Goal: Transaction & Acquisition: Download file/media

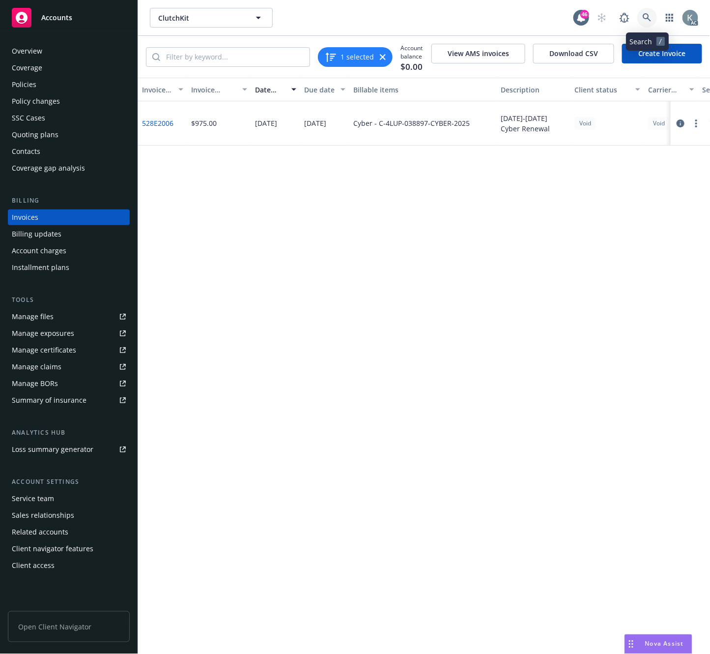
click at [646, 16] on icon at bounding box center [647, 17] width 9 height 9
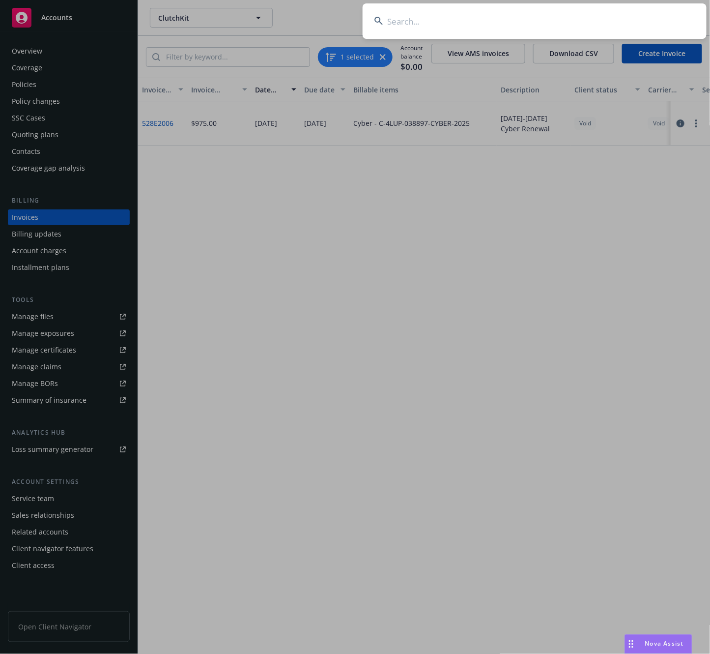
click at [426, 21] on input at bounding box center [535, 20] width 344 height 35
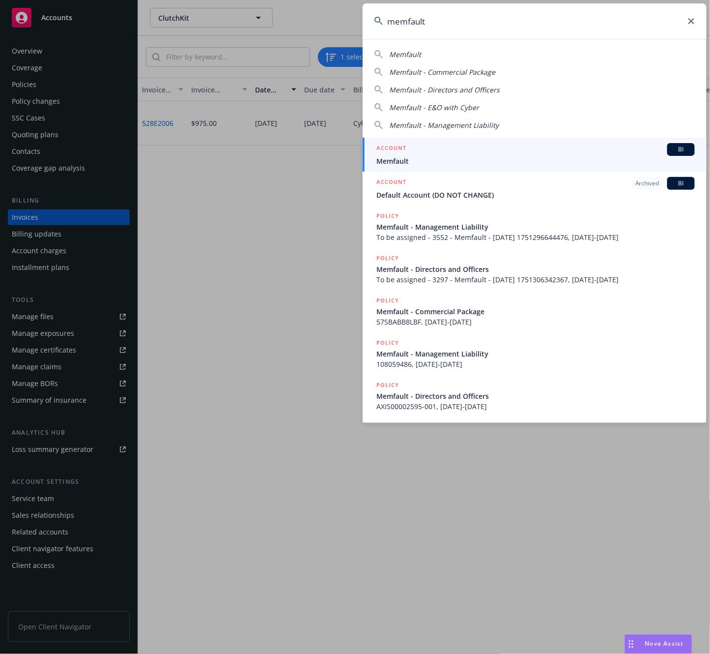
type input "memfault"
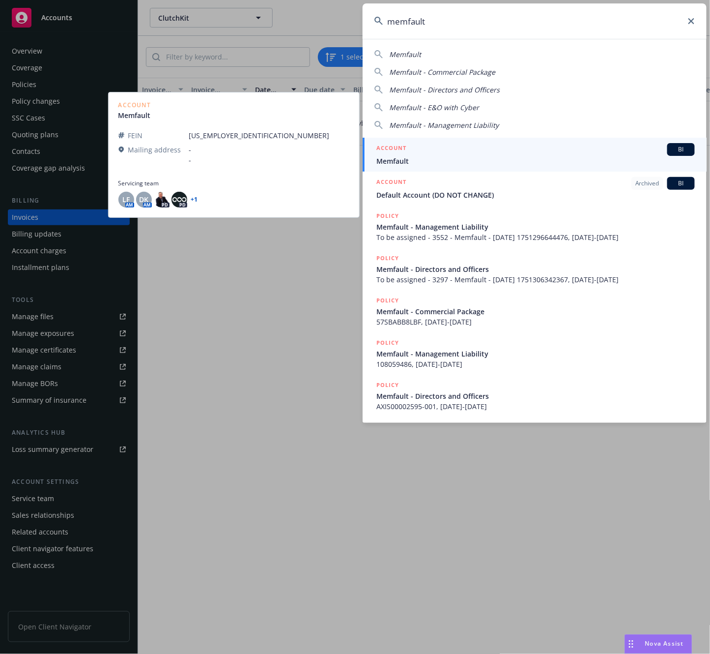
click at [393, 161] on span "Memfault" at bounding box center [535, 161] width 318 height 10
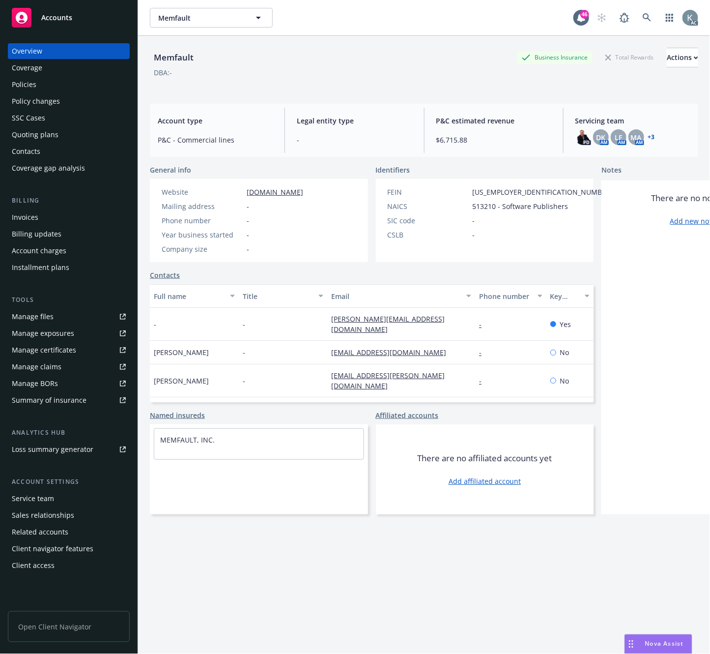
click at [28, 217] on div "Invoices" at bounding box center [25, 217] width 27 height 16
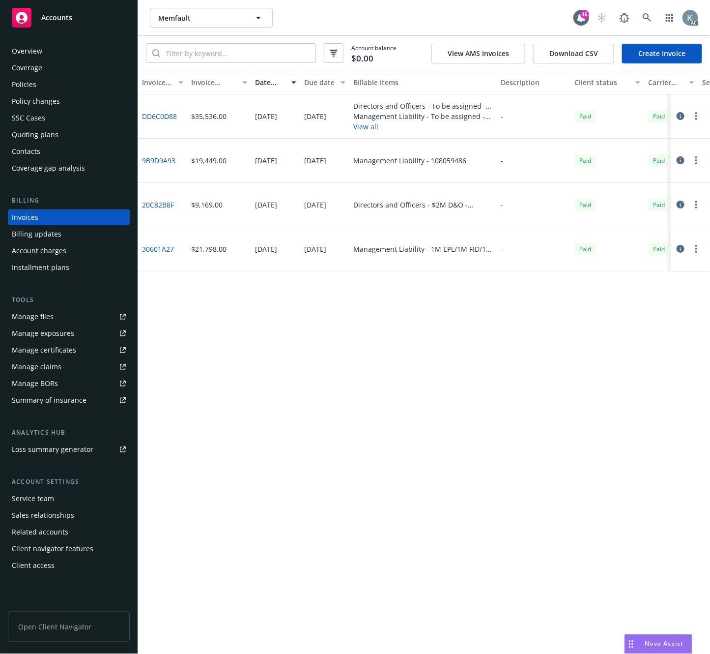
click at [303, 356] on div "Invoice ID Invoice amount Date issued Due date Billable items Description Clien…" at bounding box center [424, 362] width 572 height 583
click at [300, 209] on div "09/10/2024" at bounding box center [275, 205] width 49 height 44
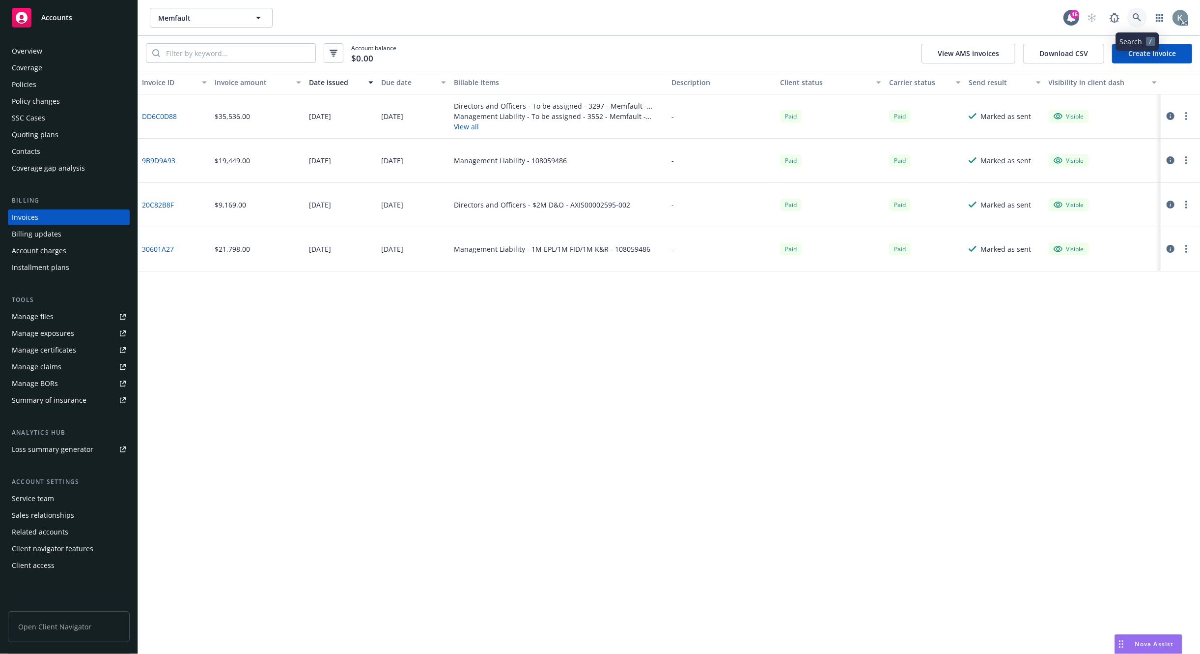
click at [710, 12] on link at bounding box center [1138, 18] width 20 height 20
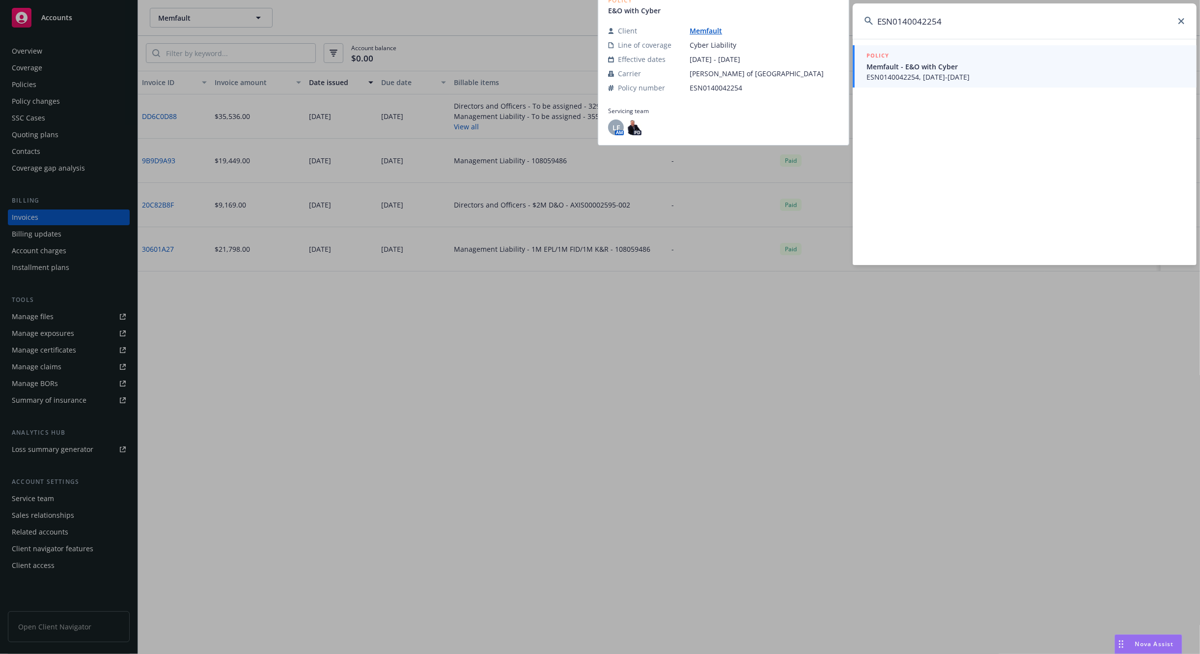
type input "ESN0140042254"
click at [710, 75] on span "ESN0140042254, 09/29/2024-07/01/2025" at bounding box center [1026, 77] width 318 height 10
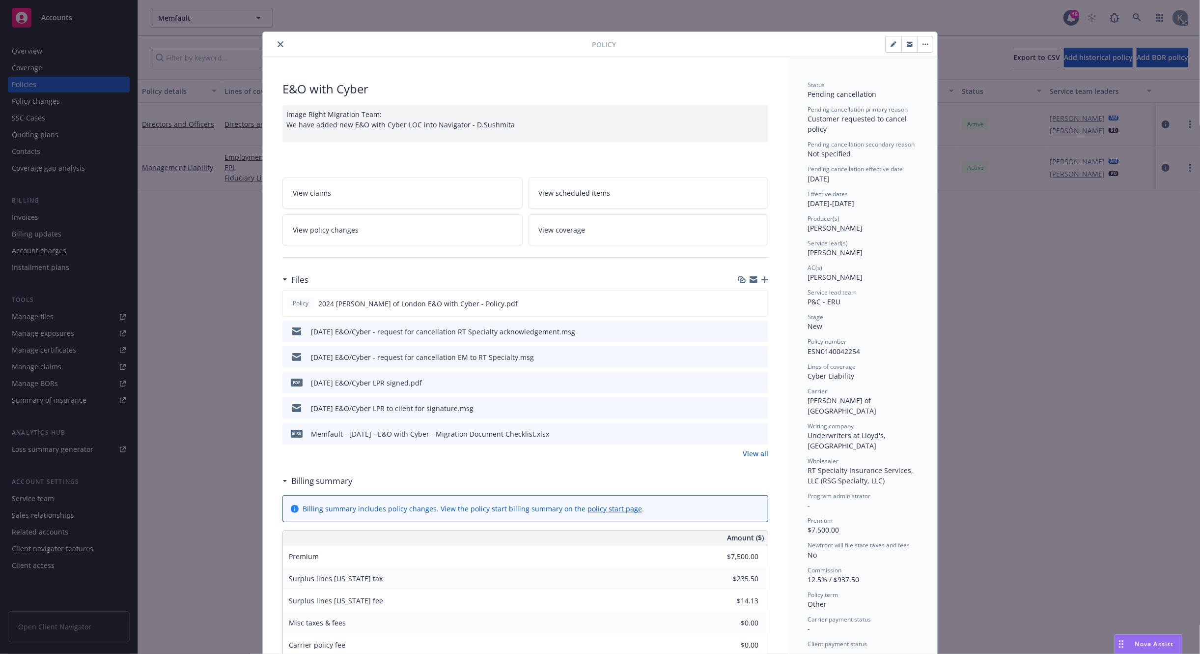
click at [276, 41] on button "close" at bounding box center [281, 44] width 12 height 12
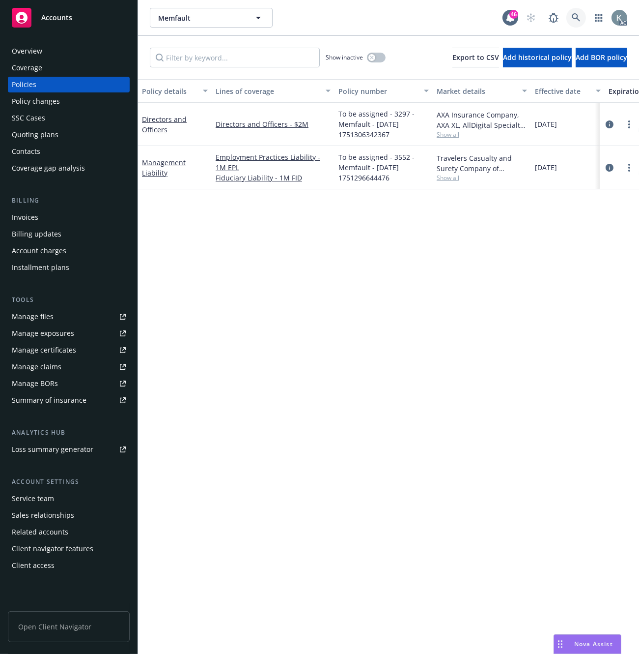
click at [572, 16] on icon at bounding box center [576, 17] width 9 height 9
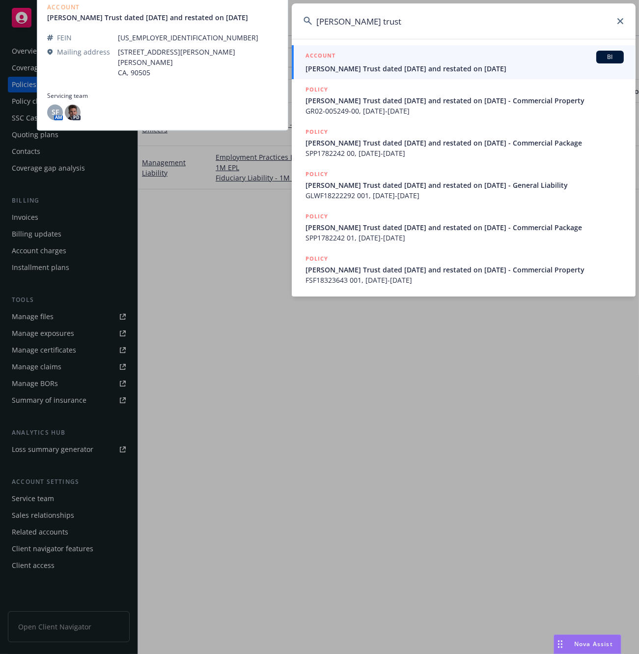
type input "misty trust"
click at [341, 68] on span "Mistry Trust dated 10/15/1984 and restated on 08/12/2010" at bounding box center [465, 68] width 318 height 10
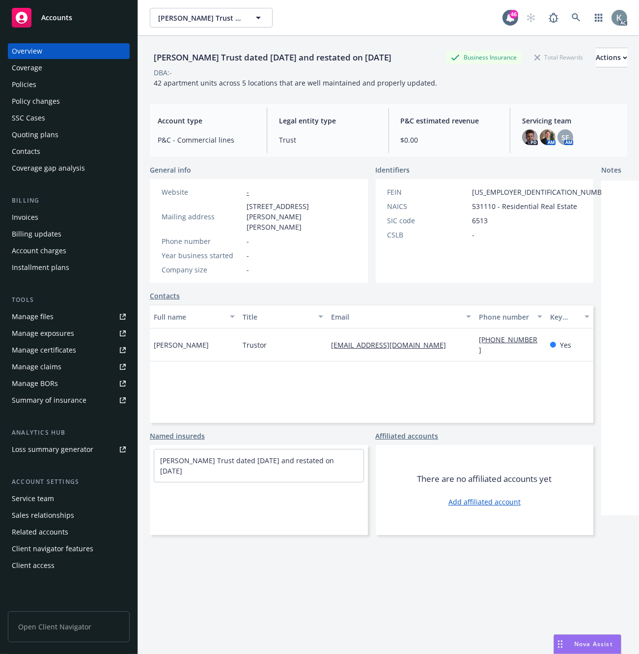
click at [25, 217] on div "Invoices" at bounding box center [25, 217] width 27 height 16
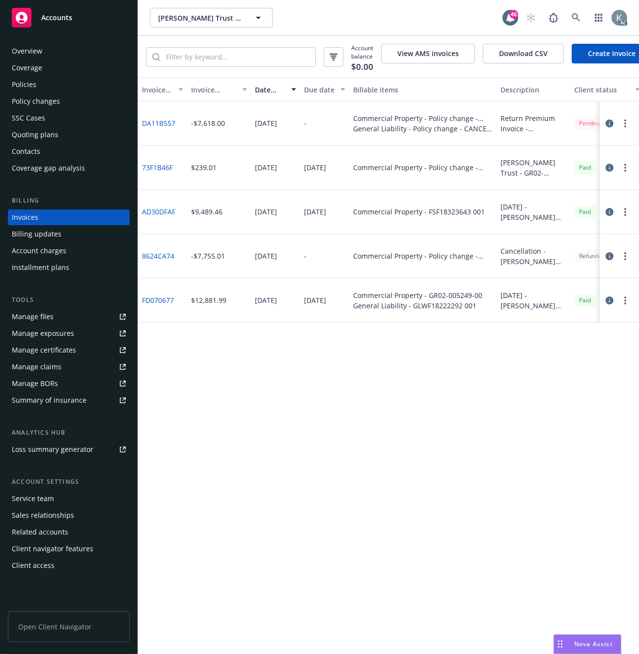
click at [162, 128] on link "DA11B557" at bounding box center [158, 123] width 33 height 10
click at [571, 13] on link at bounding box center [577, 18] width 20 height 20
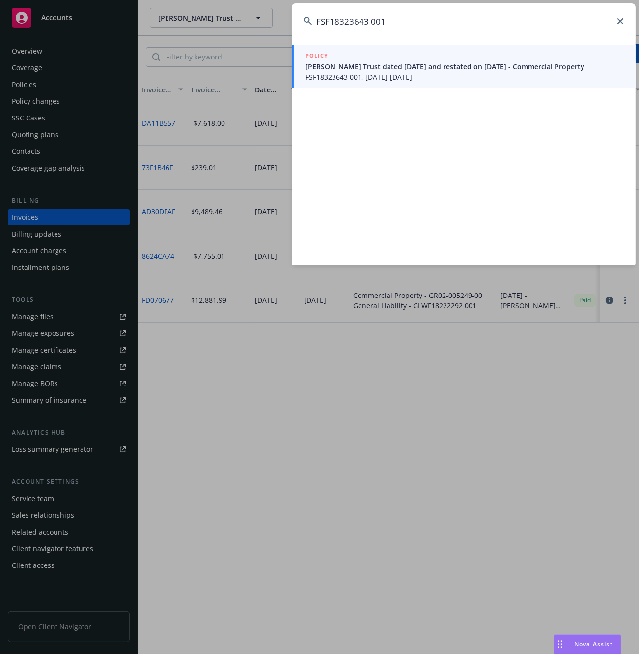
type input "FSF18323643 001"
click at [331, 77] on span "FSF18323643 001, 04/08/2025-01/20/2026" at bounding box center [465, 77] width 318 height 10
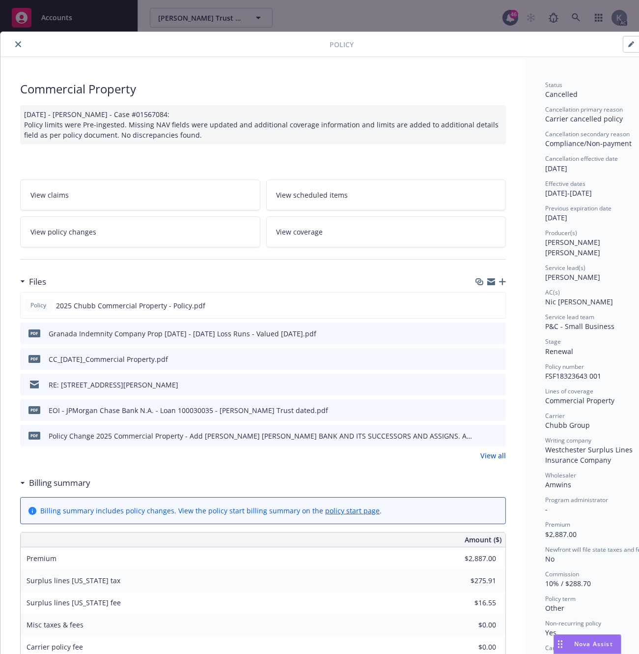
click at [18, 41] on icon "close" at bounding box center [18, 44] width 6 height 6
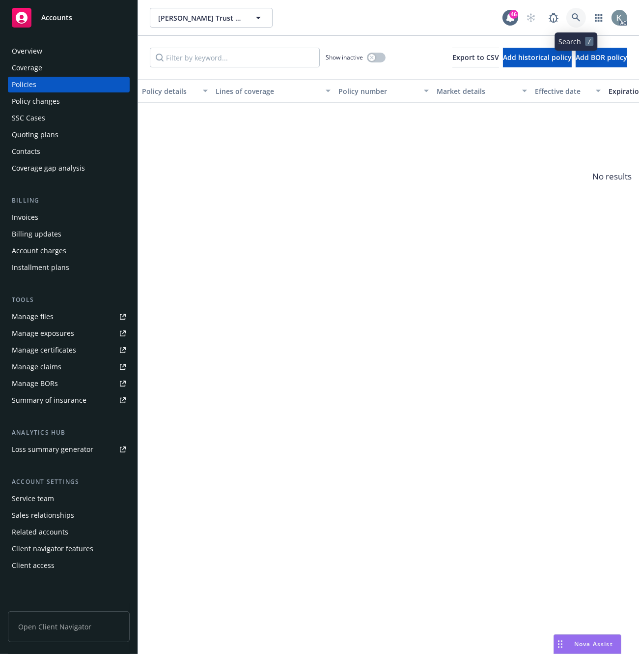
click at [572, 16] on icon at bounding box center [576, 17] width 8 height 8
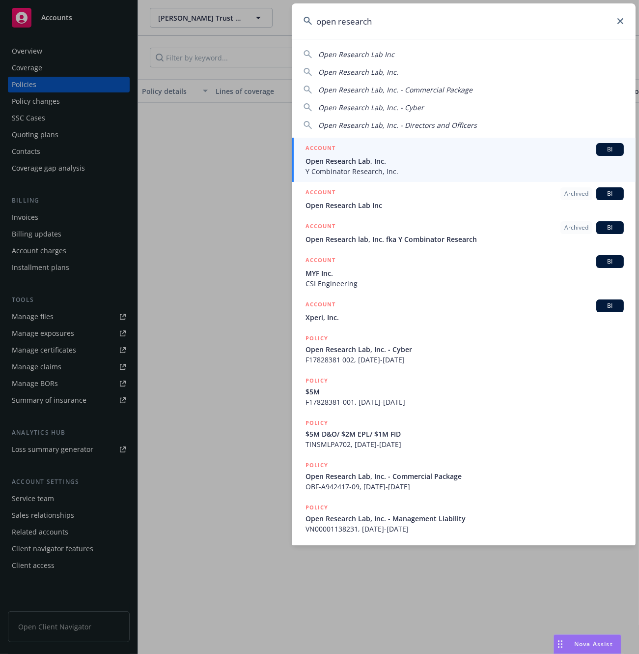
type input "open research"
click at [345, 159] on span "Open Research Lab, Inc." at bounding box center [465, 161] width 318 height 10
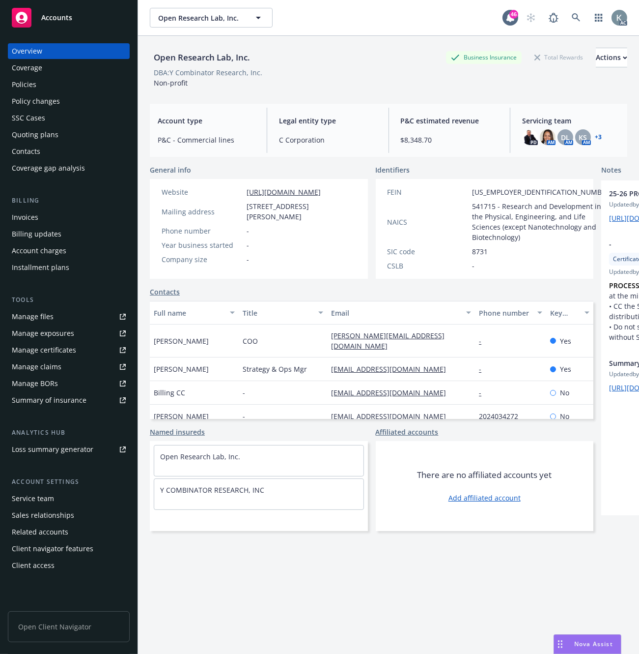
click at [32, 211] on div "Invoices" at bounding box center [25, 217] width 27 height 16
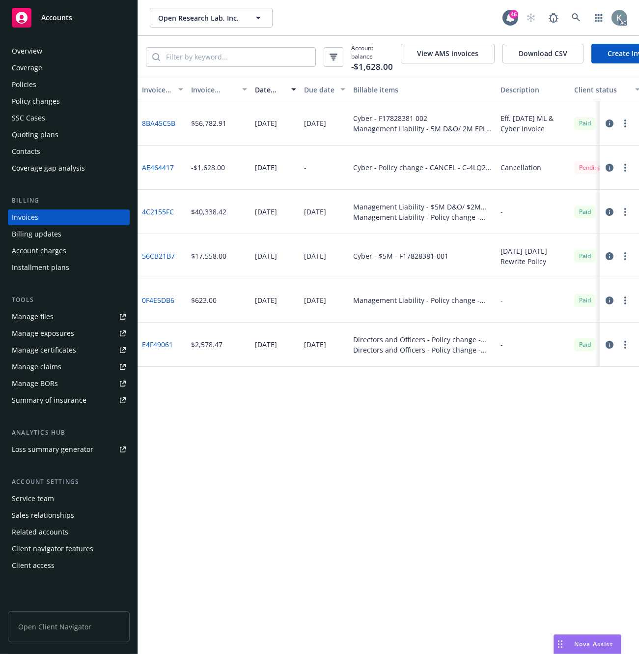
click at [197, 95] on div "Invoice amount" at bounding box center [213, 90] width 45 height 10
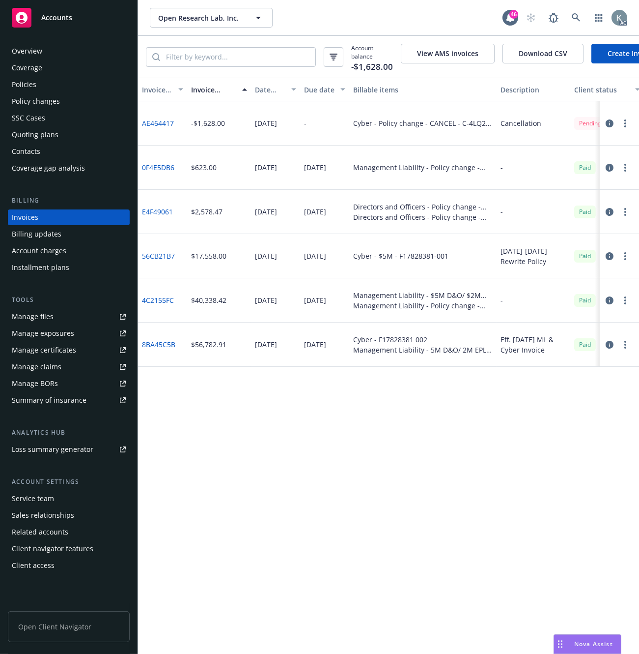
click at [163, 127] on link "AE464417" at bounding box center [158, 123] width 32 height 10
click at [574, 17] on icon at bounding box center [576, 17] width 9 height 9
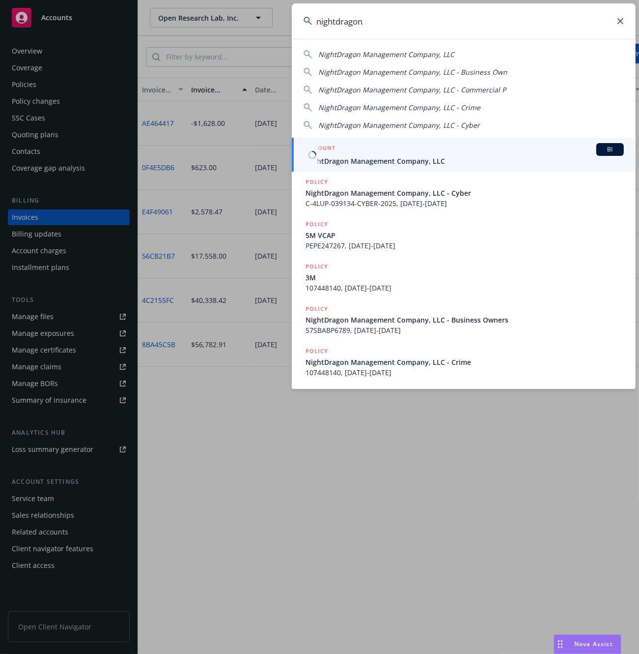
type input "nightdragon"
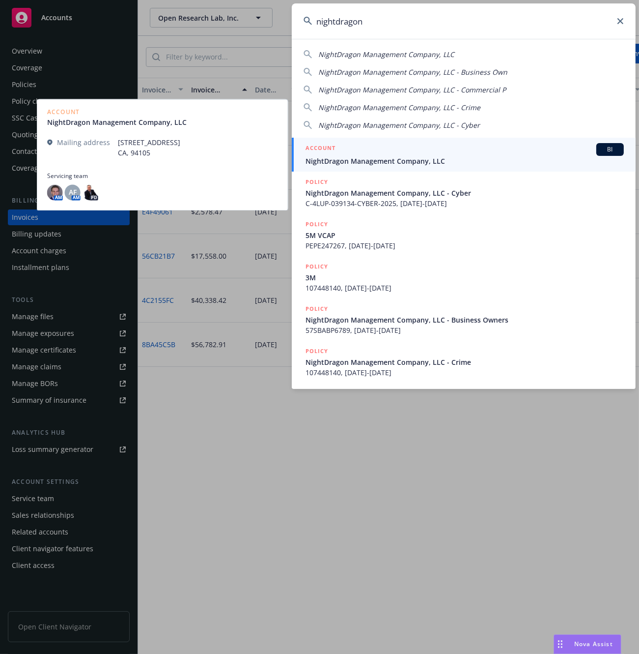
click at [332, 160] on span "NightDragon Management Company, LLC" at bounding box center [465, 161] width 318 height 10
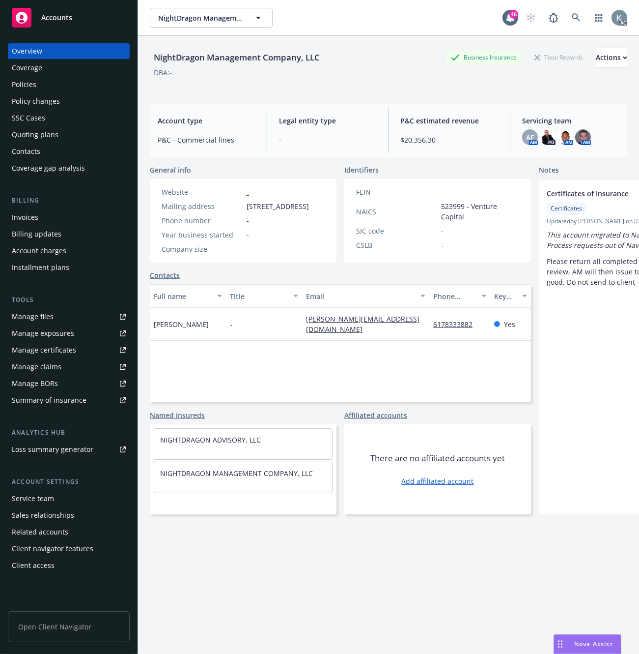
click at [26, 219] on div "Invoices" at bounding box center [25, 217] width 27 height 16
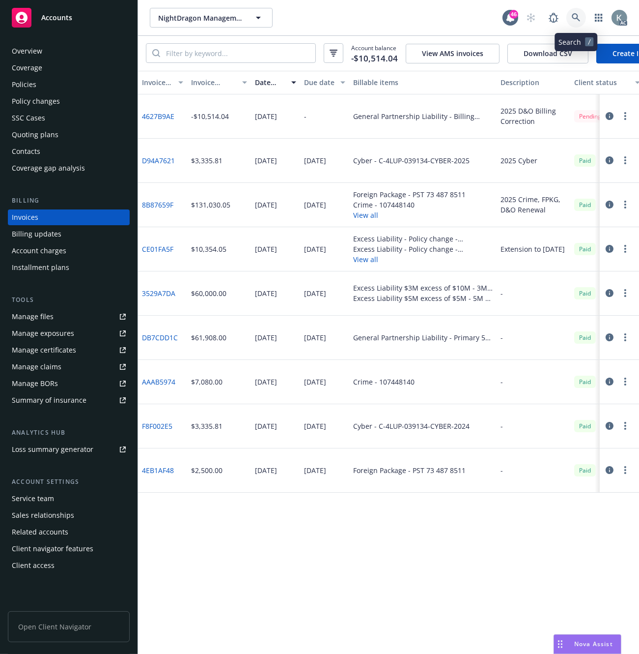
click at [575, 15] on icon at bounding box center [576, 17] width 9 height 9
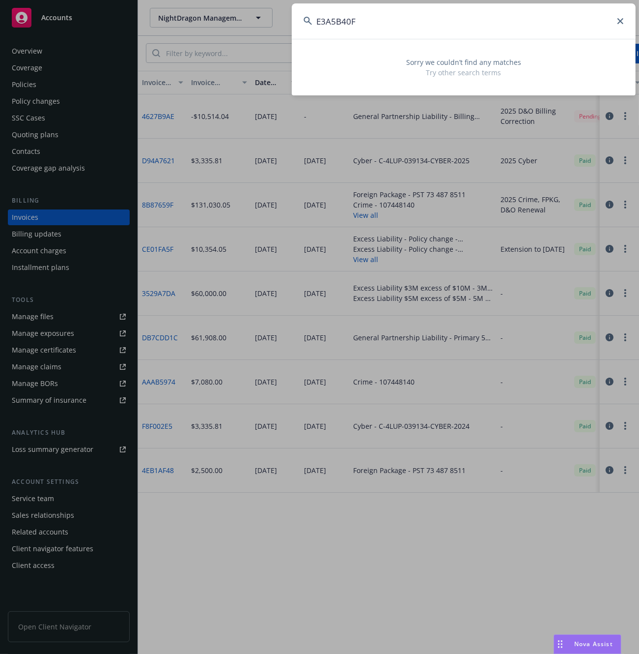
click at [366, 26] on input "E3A5B40F" at bounding box center [464, 20] width 344 height 35
drag, startPoint x: 347, startPoint y: 21, endPoint x: 314, endPoint y: 20, distance: 33.4
click at [312, 18] on div "E3A5B40F" at bounding box center [464, 20] width 344 height 35
paste input "43404865"
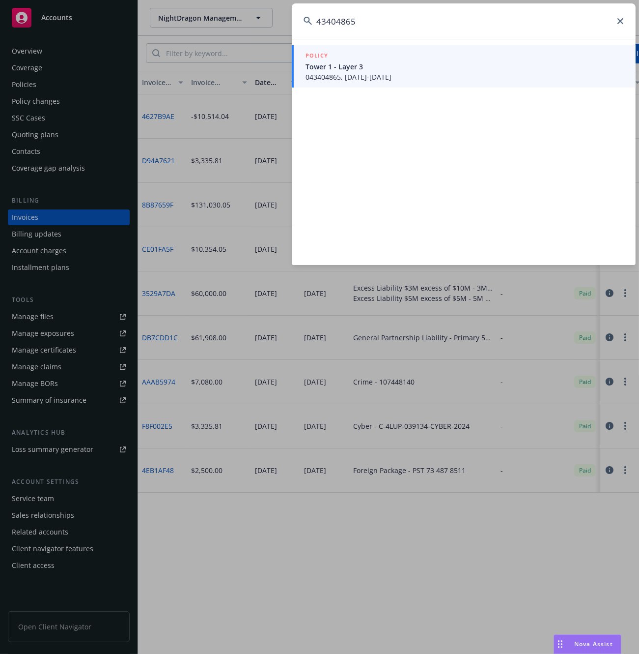
type input "43404865"
click at [341, 75] on span "043404865, 10/01/2024-10/01/2025" at bounding box center [465, 77] width 318 height 10
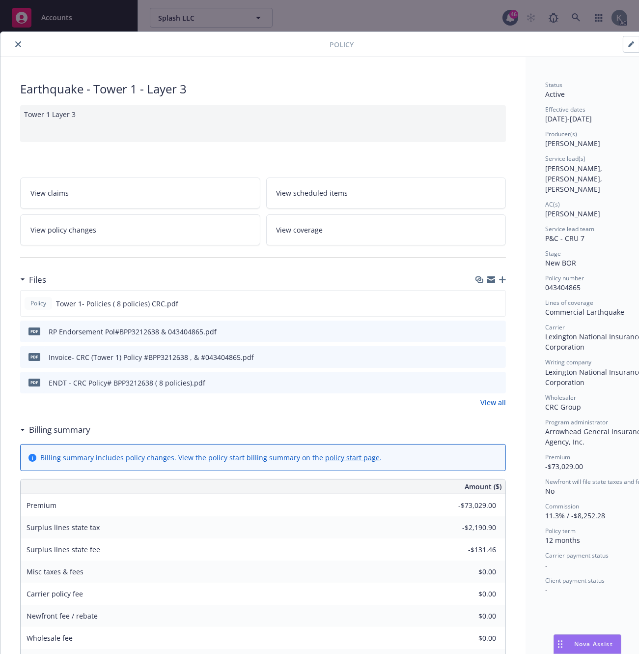
click at [425, 81] on div "Earthquake - Tower 1 - Layer 3" at bounding box center [263, 89] width 486 height 17
click at [69, 231] on span "View policy changes" at bounding box center [63, 230] width 66 height 10
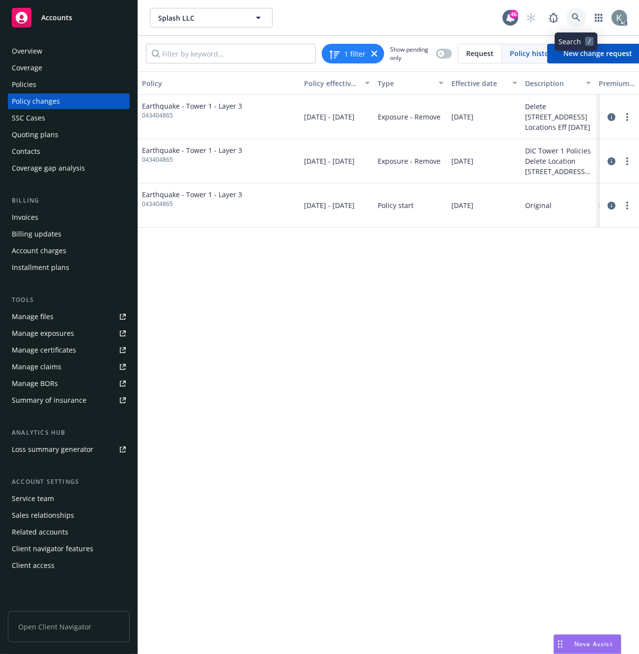
click at [574, 15] on icon at bounding box center [576, 17] width 9 height 9
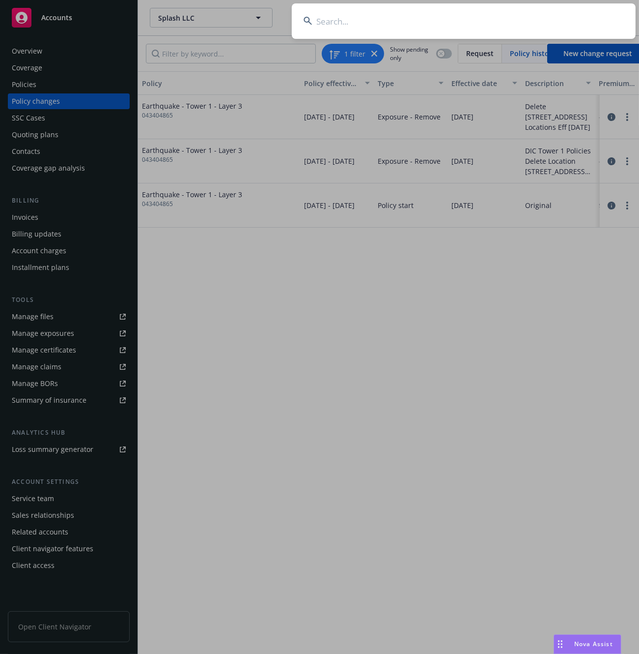
click at [336, 13] on input at bounding box center [464, 20] width 344 height 35
paste input "43404865"
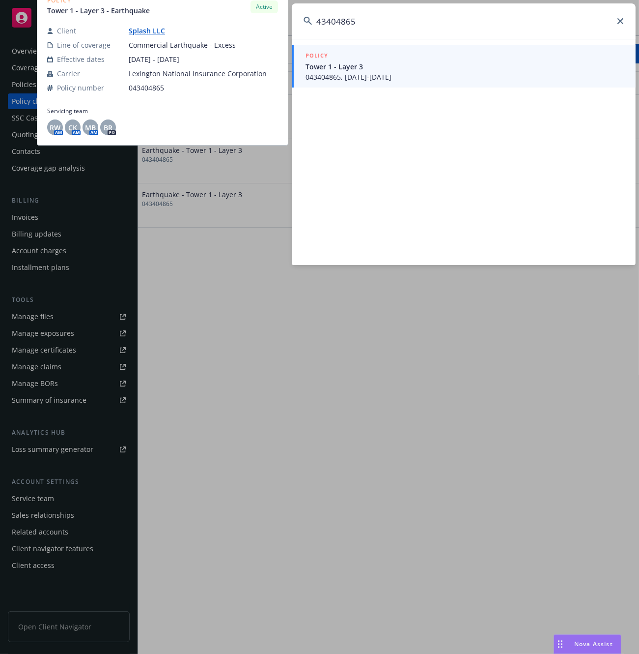
type input "43404865"
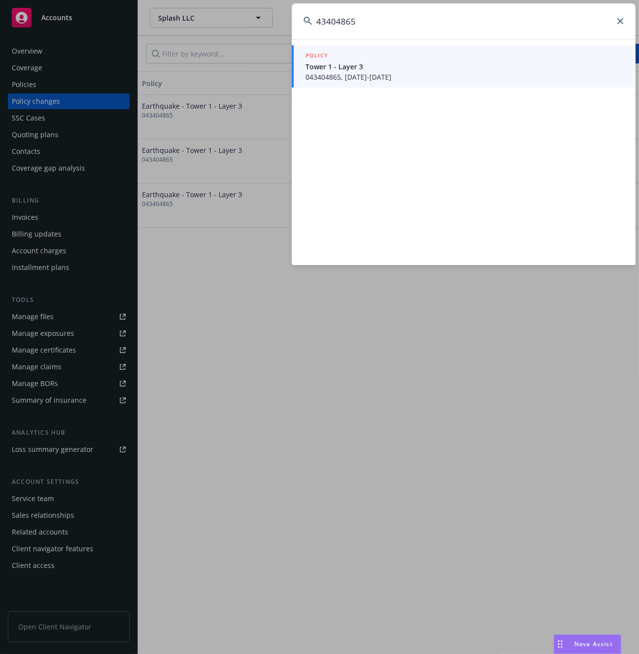
click at [329, 73] on span "043404865, 10/01/2024-10/01/2025" at bounding box center [465, 77] width 318 height 10
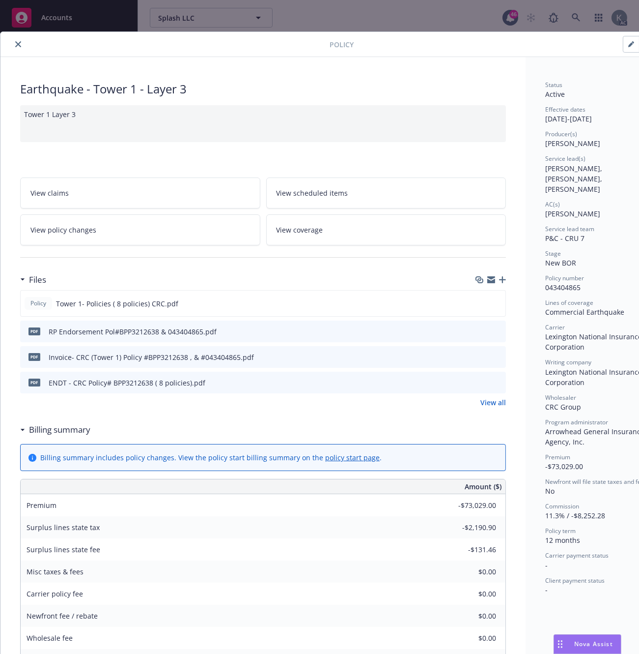
scroll to position [29, 0]
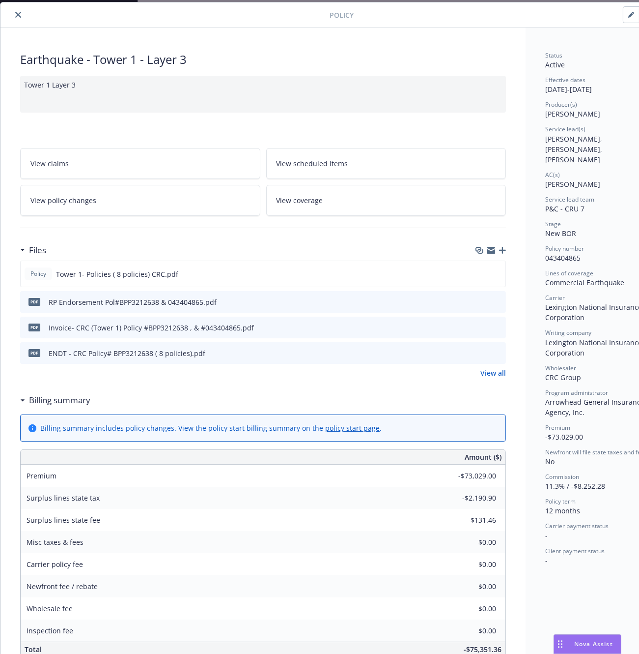
click at [479, 297] on icon "download file" at bounding box center [481, 301] width 8 height 8
click at [15, 11] on button "close" at bounding box center [18, 15] width 12 height 12
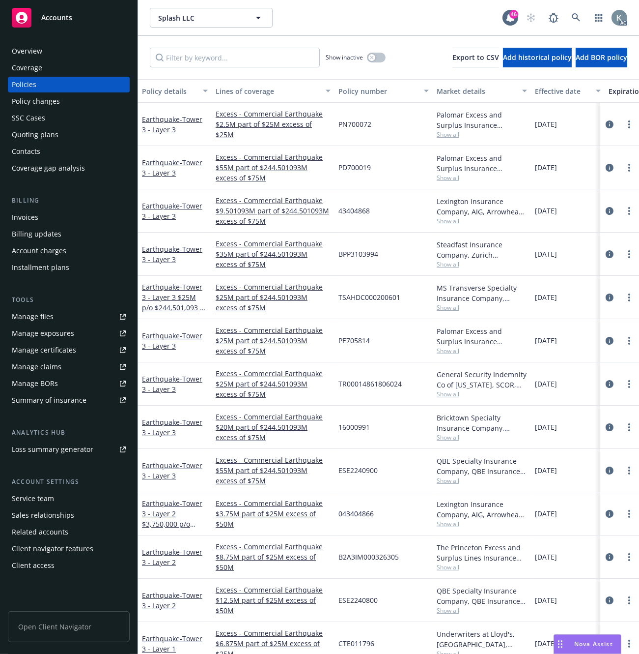
click at [18, 217] on div "Invoices" at bounding box center [25, 217] width 27 height 16
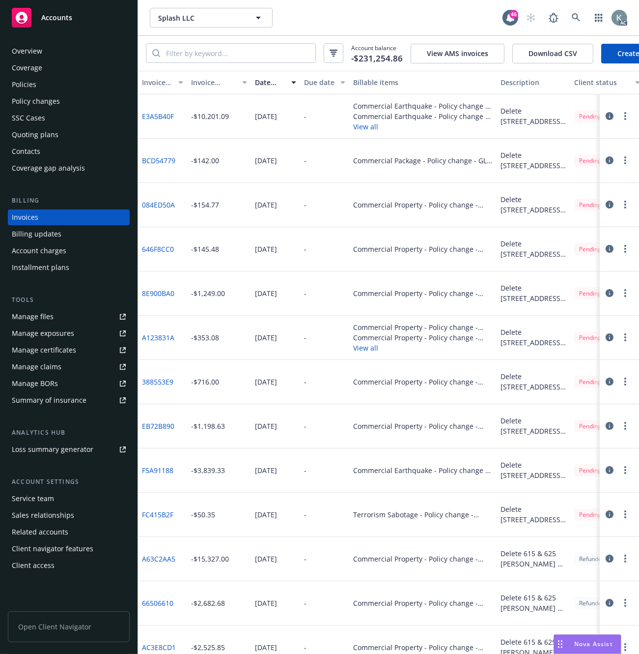
click at [158, 121] on link "E3A5B40F" at bounding box center [158, 116] width 32 height 10
click at [573, 13] on icon at bounding box center [576, 17] width 9 height 9
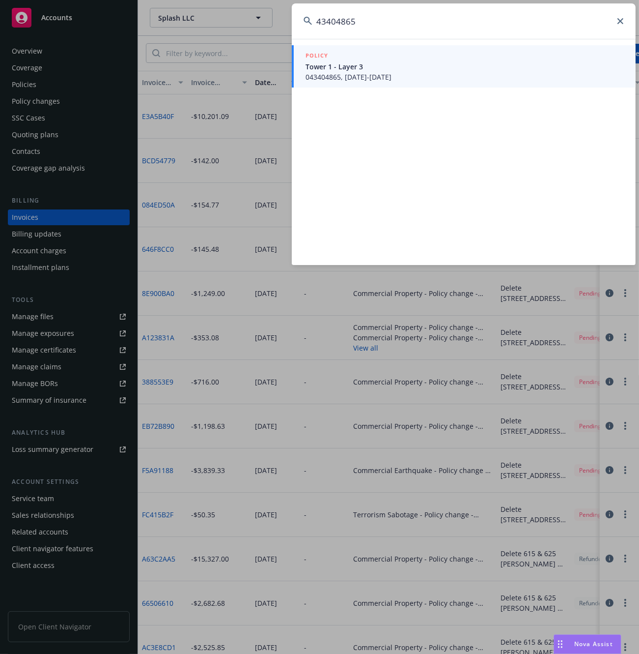
type input "43404865"
click at [325, 72] on span "043404865, 10/01/2024-10/01/2025" at bounding box center [465, 77] width 318 height 10
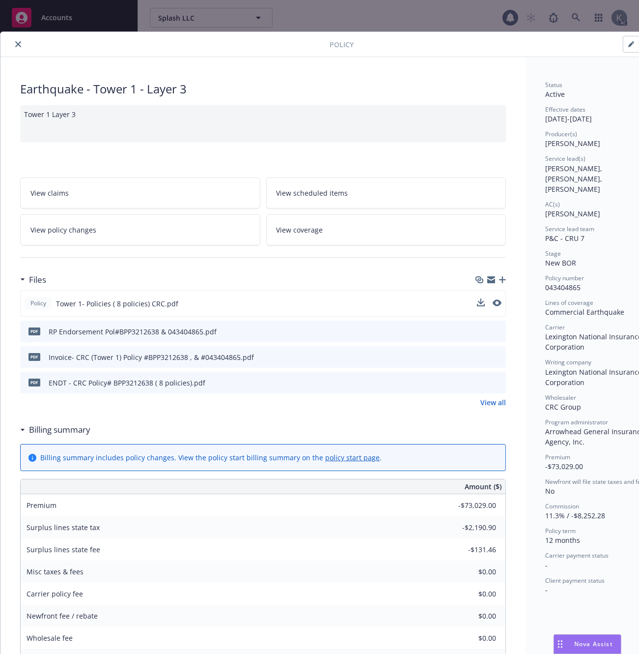
scroll to position [29, 0]
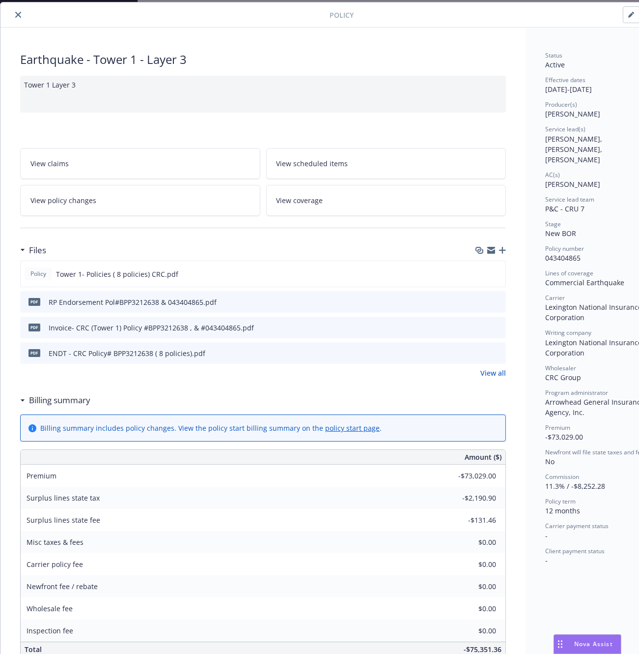
click at [480, 325] on icon "download file" at bounding box center [481, 327] width 8 height 8
click at [480, 300] on icon "download file" at bounding box center [481, 301] width 8 height 8
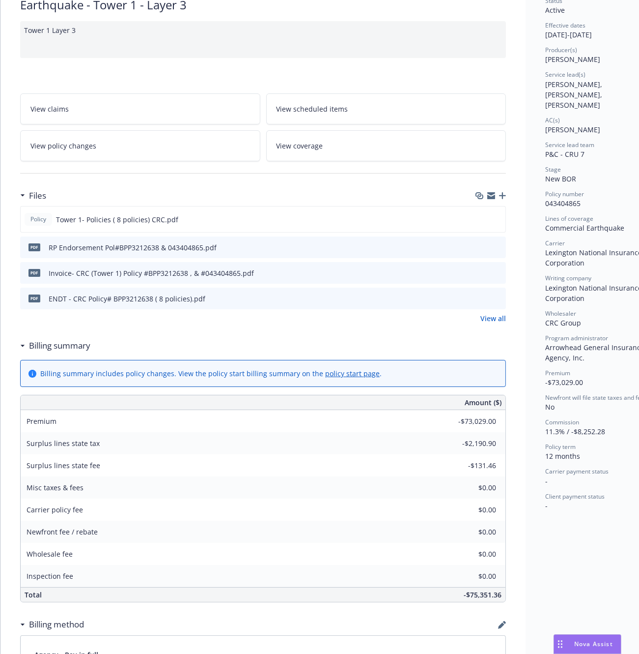
scroll to position [23, 0]
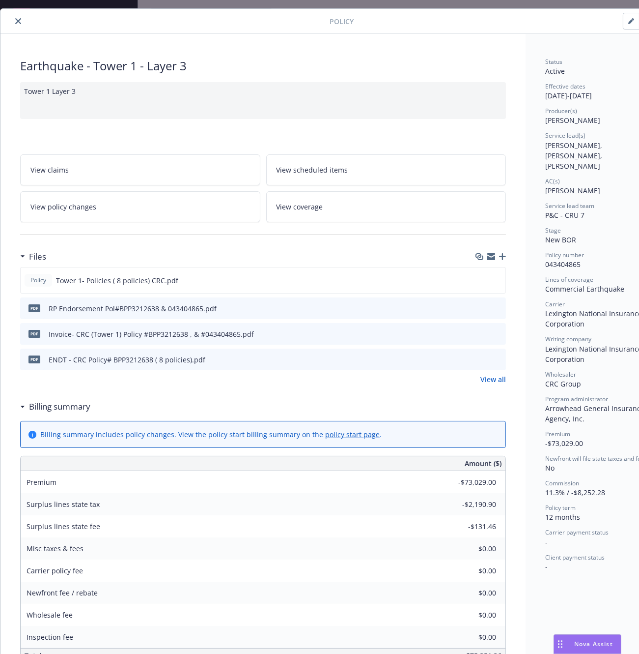
drag, startPoint x: 301, startPoint y: 64, endPoint x: 266, endPoint y: 70, distance: 35.4
click at [301, 65] on div "Earthquake - Tower 1 - Layer 3" at bounding box center [263, 65] width 486 height 17
click at [18, 19] on icon "close" at bounding box center [18, 21] width 6 height 6
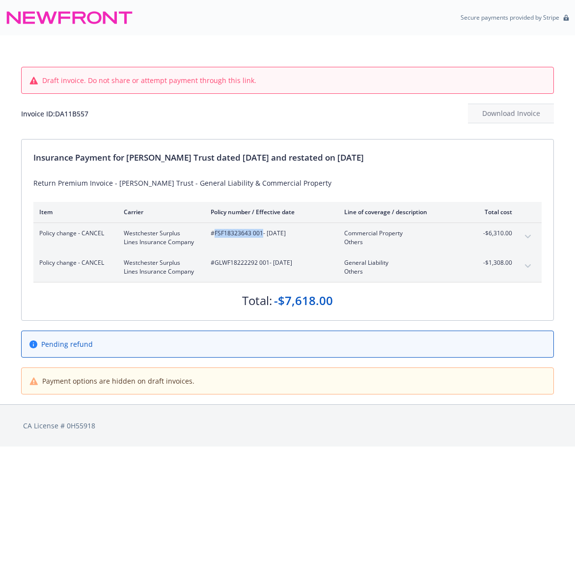
drag, startPoint x: 215, startPoint y: 234, endPoint x: 262, endPoint y: 235, distance: 46.7
click at [262, 235] on span "#FSF18323643 001 - [DATE]" at bounding box center [270, 233] width 118 height 9
copy span "FSF18323643 001"
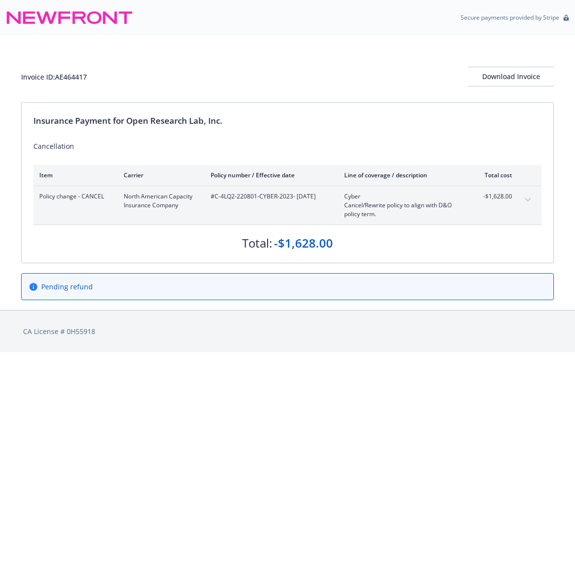
click at [526, 198] on icon "expand content" at bounding box center [528, 200] width 6 height 4
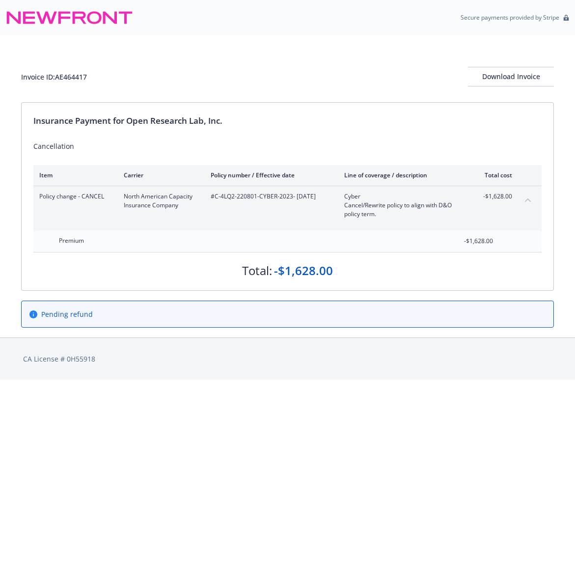
click at [526, 198] on icon "collapse content" at bounding box center [528, 200] width 6 height 4
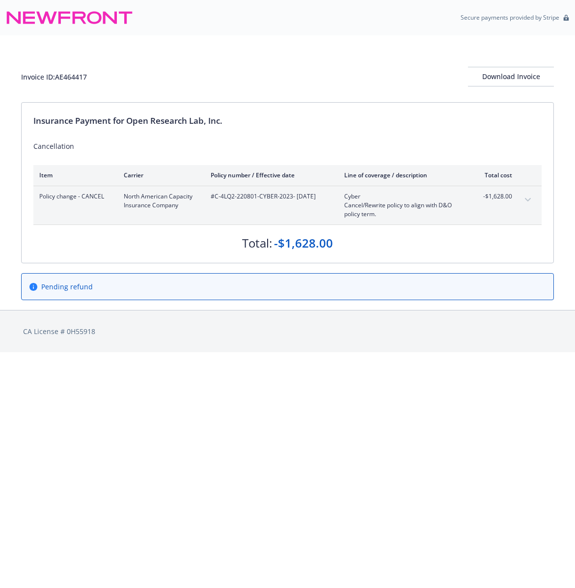
click at [204, 56] on div "Invoice ID: AE464417 Download Invoice" at bounding box center [287, 68] width 533 height 67
drag, startPoint x: 98, startPoint y: 78, endPoint x: 57, endPoint y: 77, distance: 40.8
click at [57, 77] on div "Invoice ID: AE464417 Download Invoice" at bounding box center [287, 77] width 533 height 20
copy div "AE464417"
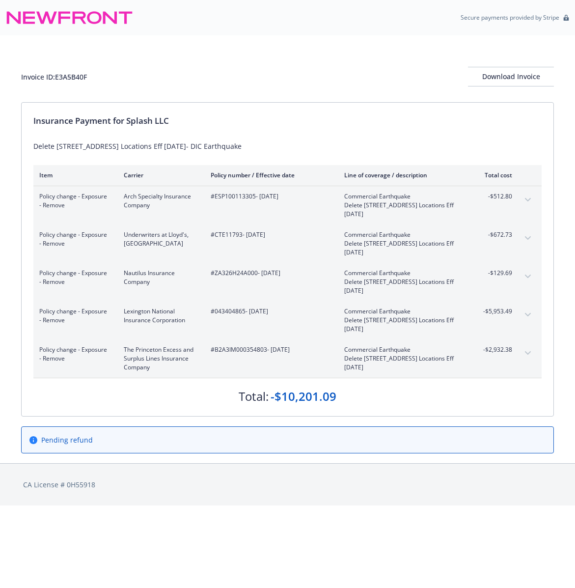
click at [529, 313] on icon "expand content" at bounding box center [528, 315] width 6 height 4
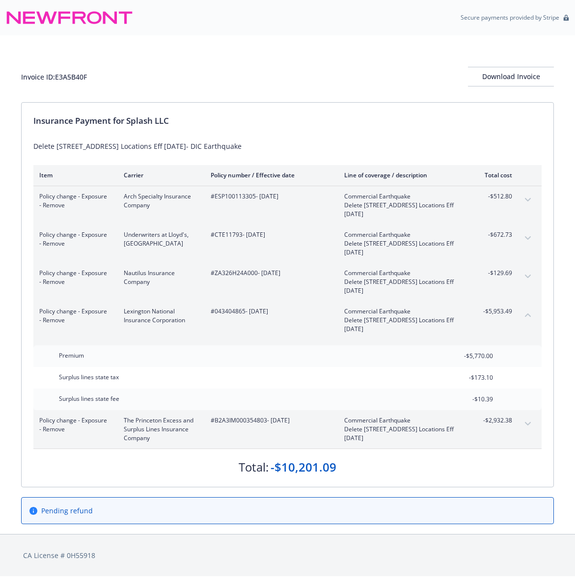
click at [529, 313] on icon "collapse content" at bounding box center [528, 315] width 6 height 4
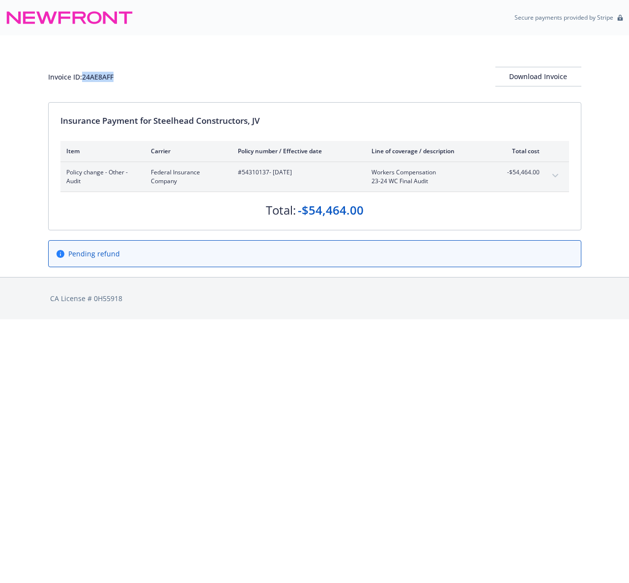
drag, startPoint x: 113, startPoint y: 78, endPoint x: 85, endPoint y: 81, distance: 28.2
click at [85, 81] on div "Invoice ID: 24AE8AFF" at bounding box center [80, 77] width 65 height 10
copy div "24AE8AFF"
drag, startPoint x: 119, startPoint y: 79, endPoint x: 85, endPoint y: 80, distance: 34.9
click at [85, 80] on div "Invoice ID: E7213B86 Download Invoice" at bounding box center [314, 77] width 533 height 20
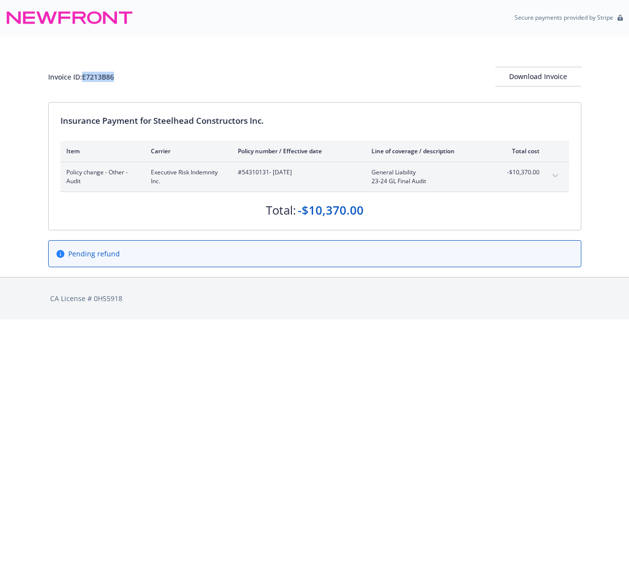
copy div "E7213B86"
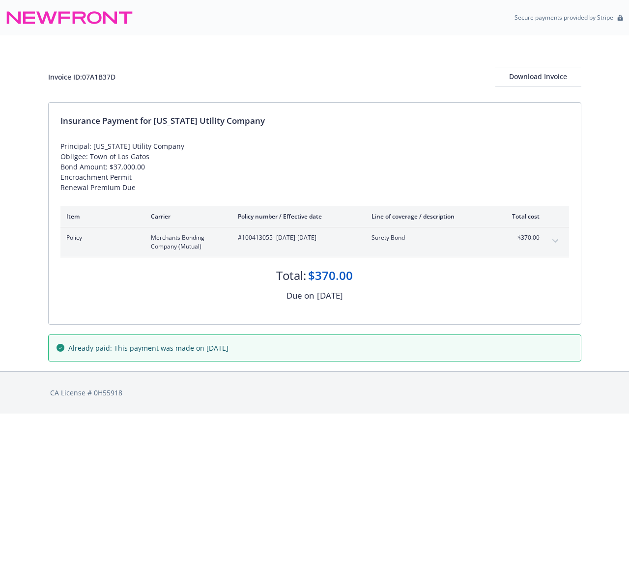
click at [553, 241] on icon "expand content" at bounding box center [555, 241] width 6 height 4
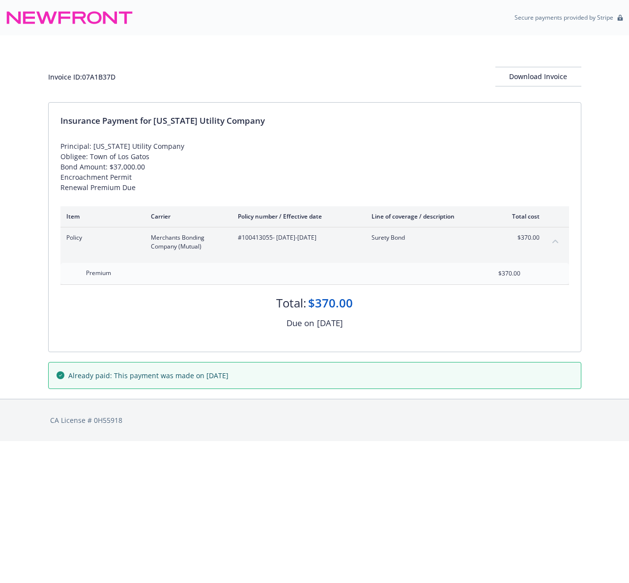
click at [553, 241] on icon "collapse content" at bounding box center [555, 241] width 6 height 3
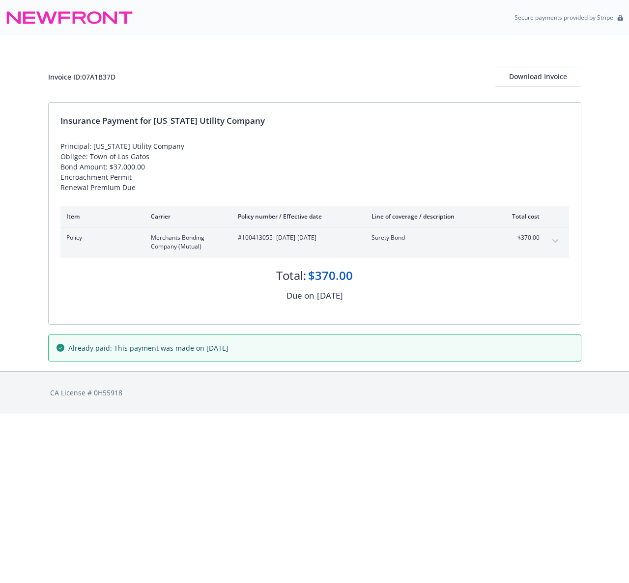
click at [553, 241] on icon "expand content" at bounding box center [555, 241] width 6 height 4
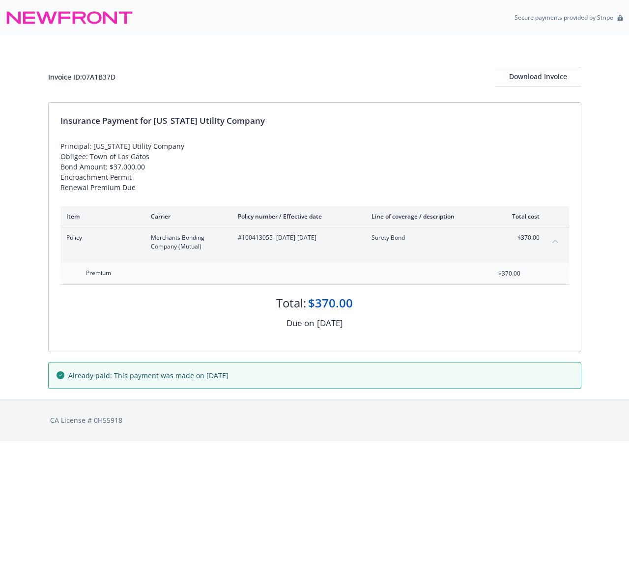
click at [553, 241] on icon "collapse content" at bounding box center [555, 241] width 6 height 3
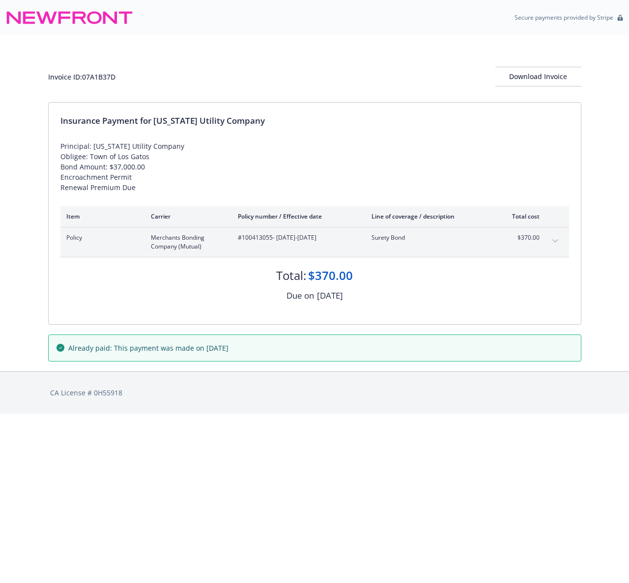
click at [554, 239] on button "expand content" at bounding box center [555, 241] width 16 height 16
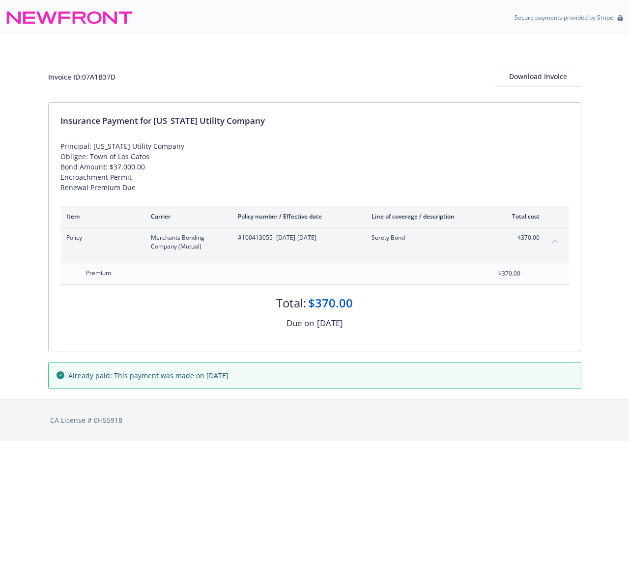
click at [554, 239] on icon "collapse content" at bounding box center [555, 241] width 6 height 4
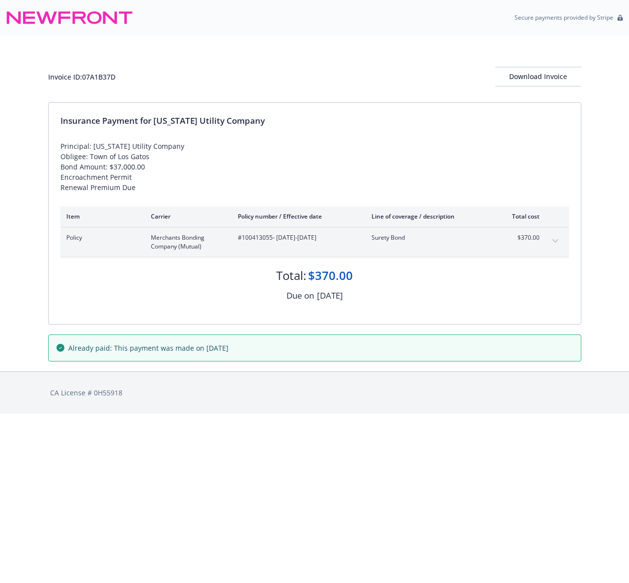
click at [320, 80] on div "Invoice ID: 07A1B37D Download Invoice" at bounding box center [314, 77] width 533 height 20
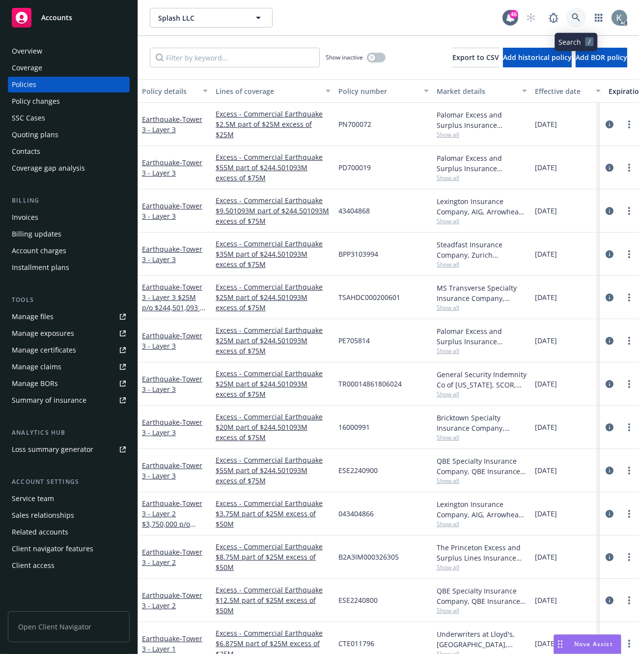
click at [572, 14] on icon at bounding box center [576, 17] width 9 height 9
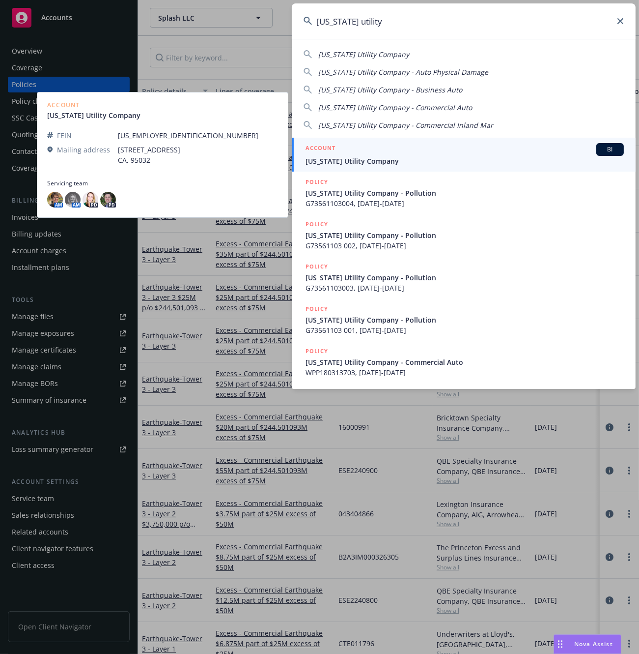
type input "[US_STATE] utility"
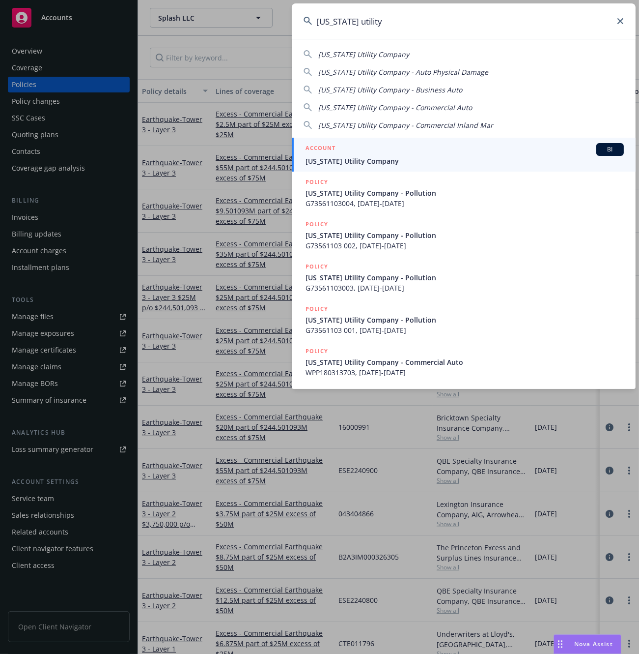
click at [337, 160] on span "California Utility Company" at bounding box center [465, 161] width 318 height 10
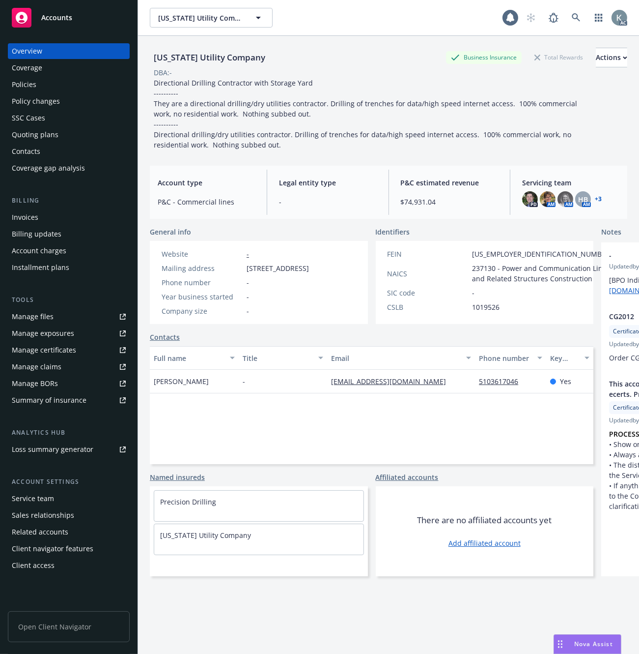
click at [19, 217] on div "Invoices" at bounding box center [25, 217] width 27 height 16
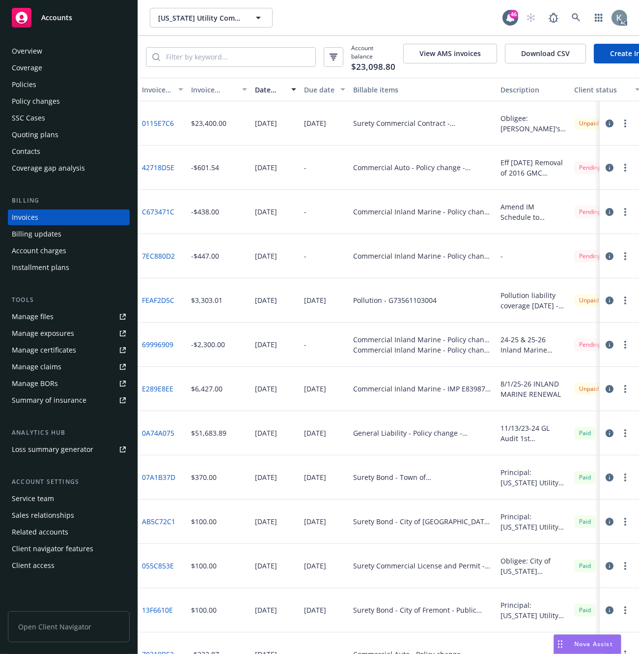
click at [198, 95] on div "Invoice amount" at bounding box center [213, 90] width 45 height 10
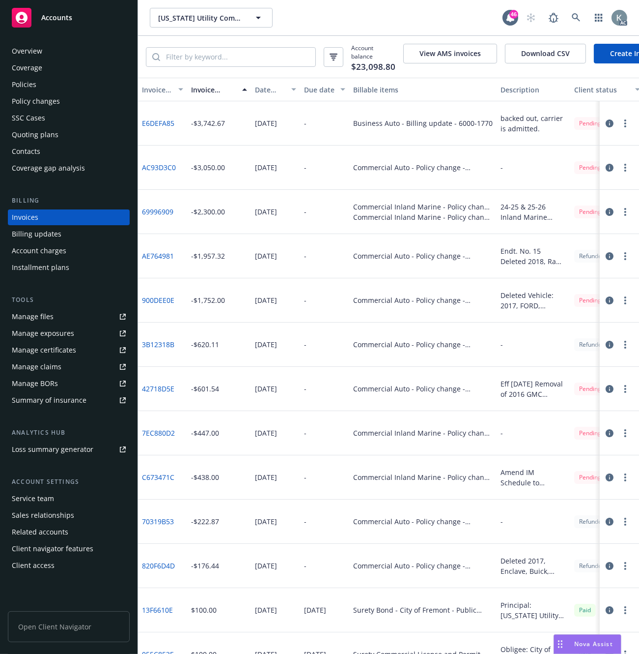
click at [199, 95] on div "Invoice amount" at bounding box center [213, 90] width 45 height 10
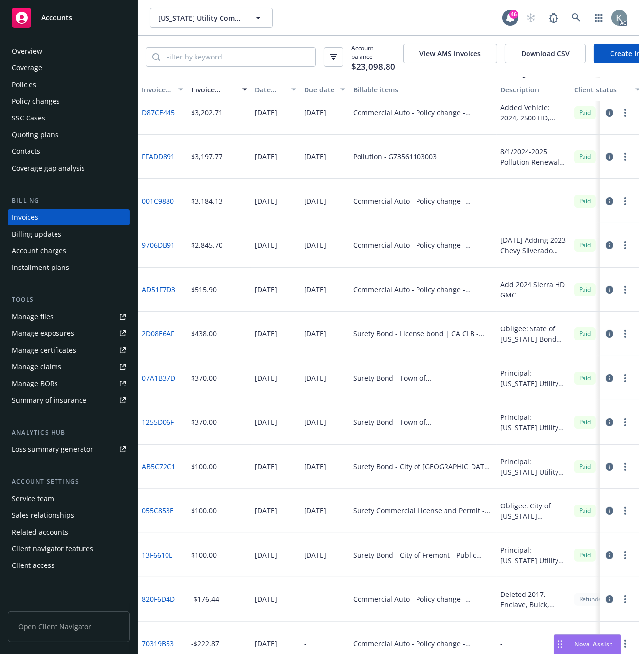
scroll to position [327, 0]
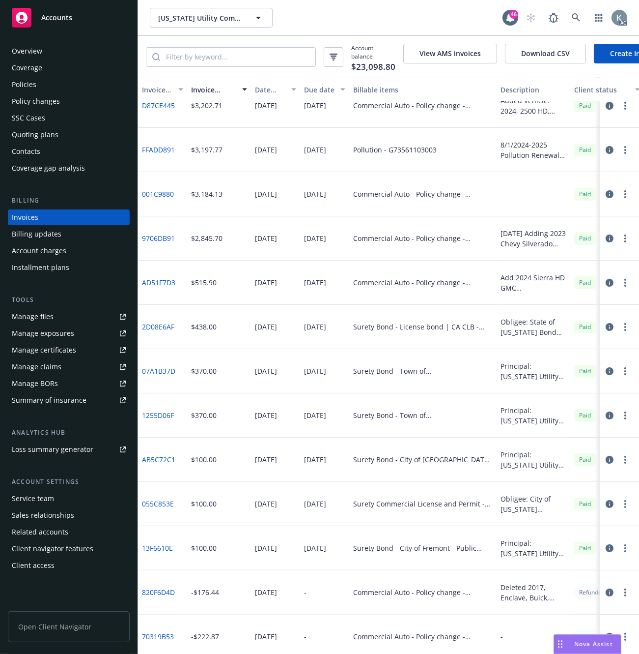
click at [153, 93] on div "Invoice ID" at bounding box center [157, 90] width 30 height 10
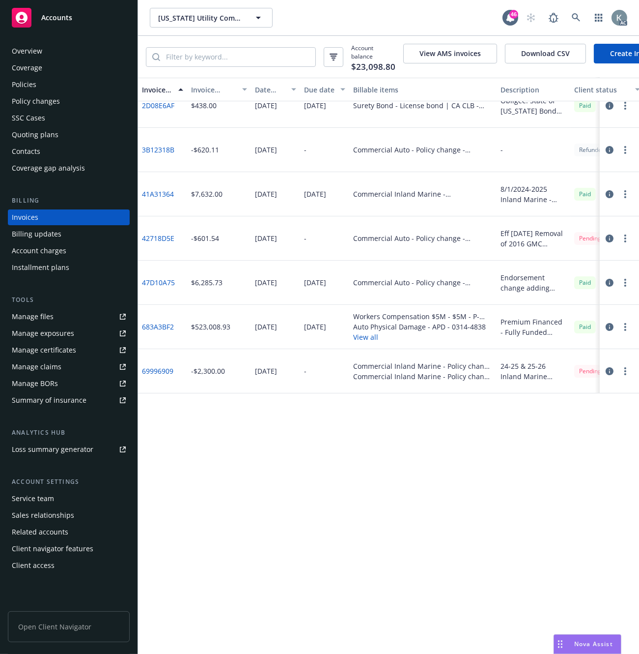
scroll to position [0, 0]
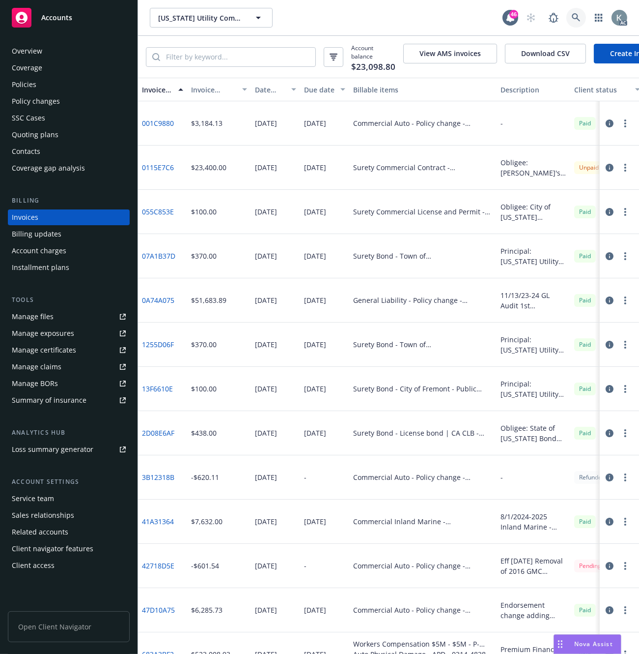
click at [573, 13] on icon at bounding box center [576, 17] width 9 height 9
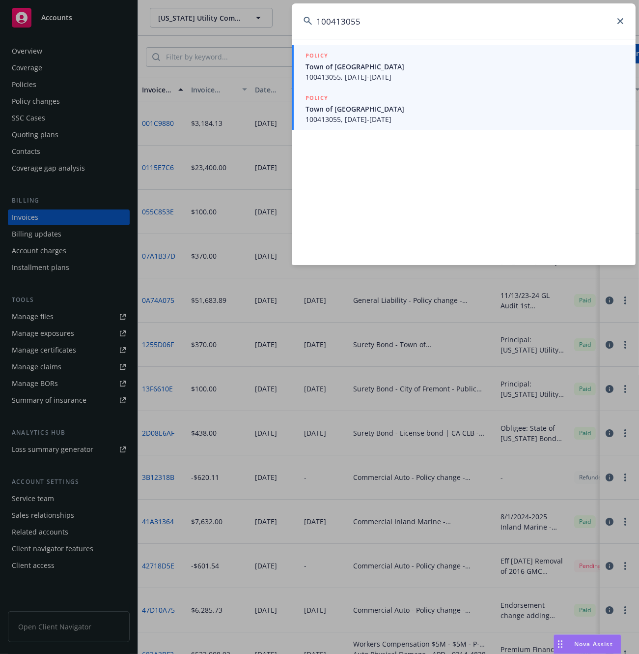
type input "100413055"
click at [323, 75] on span "100413055, 04/17/2025-04/17/2026" at bounding box center [465, 77] width 318 height 10
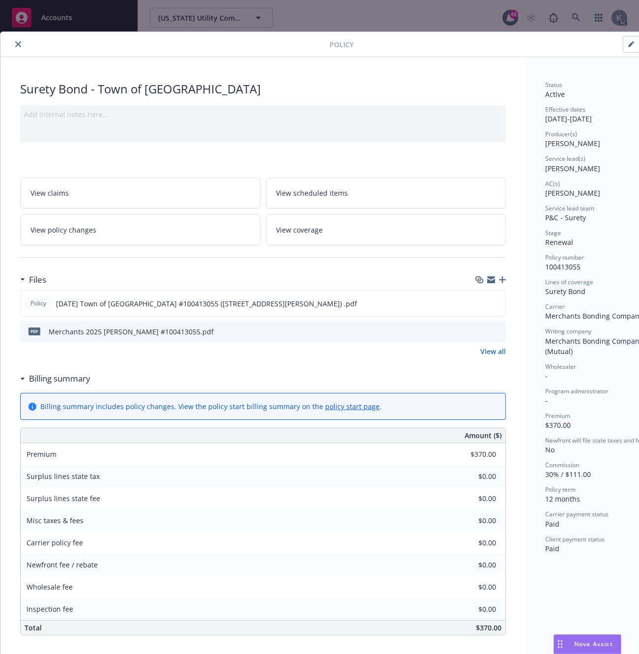
click at [19, 42] on icon "close" at bounding box center [18, 44] width 6 height 6
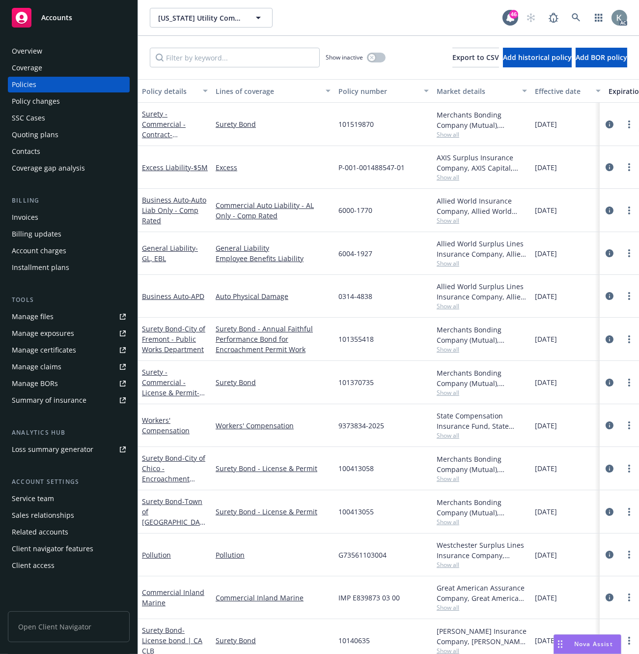
click at [20, 215] on div "Invoices" at bounding box center [25, 217] width 27 height 16
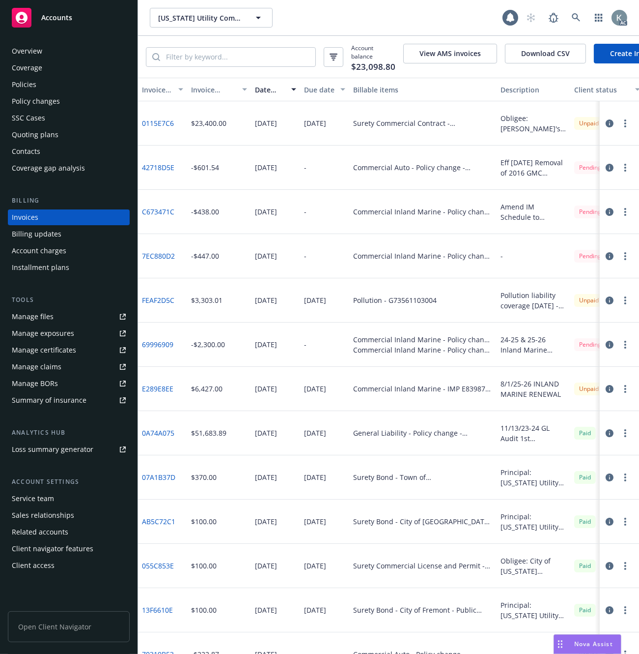
click at [206, 95] on div "Invoice amount" at bounding box center [213, 90] width 45 height 10
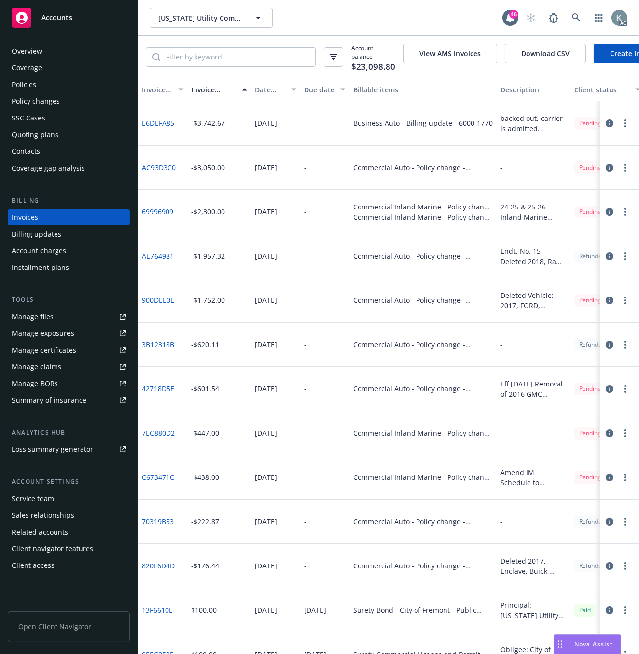
click at [206, 95] on div "Invoice amount" at bounding box center [213, 90] width 45 height 10
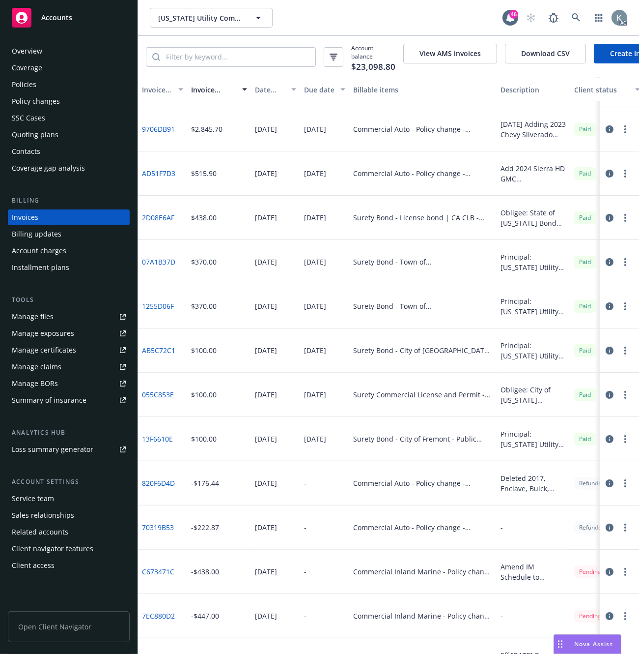
scroll to position [491, 0]
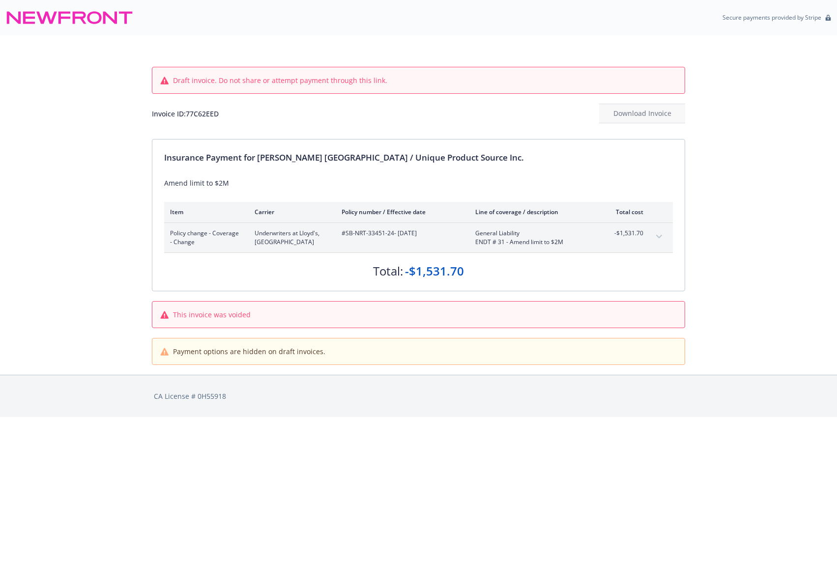
click at [660, 238] on icon "expand content" at bounding box center [659, 237] width 6 height 4
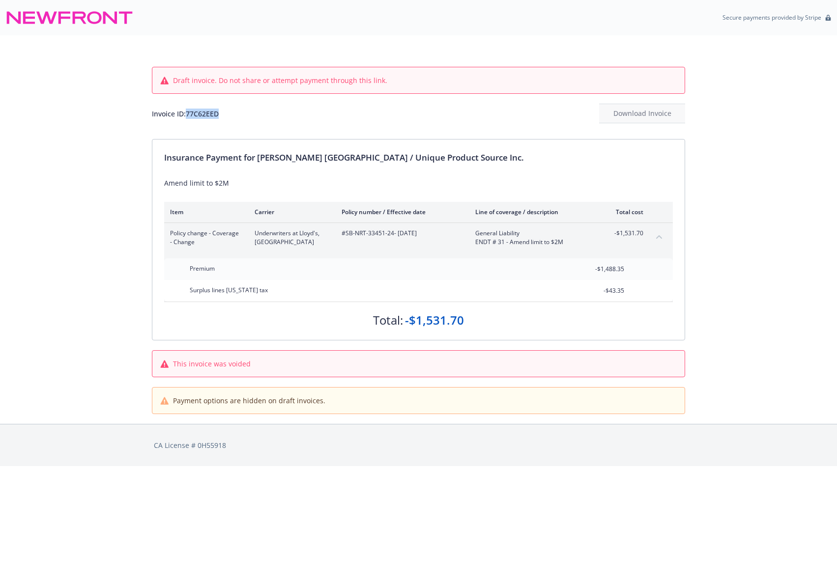
drag, startPoint x: 235, startPoint y: 112, endPoint x: 188, endPoint y: 113, distance: 47.2
click at [188, 113] on div "Invoice ID: 77C62EED Download Invoice" at bounding box center [418, 114] width 533 height 20
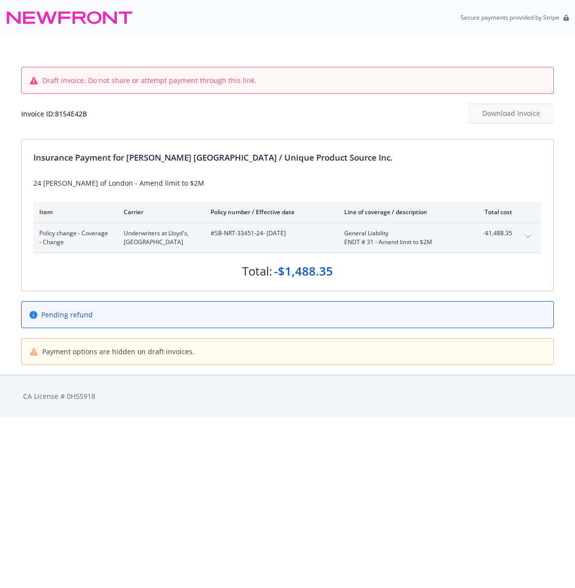
drag, startPoint x: 478, startPoint y: 260, endPoint x: 485, endPoint y: 260, distance: 6.9
click at [479, 260] on div "Total: -$1,488.35" at bounding box center [287, 266] width 509 height 27
click at [527, 236] on icon "expand content" at bounding box center [528, 237] width 6 height 4
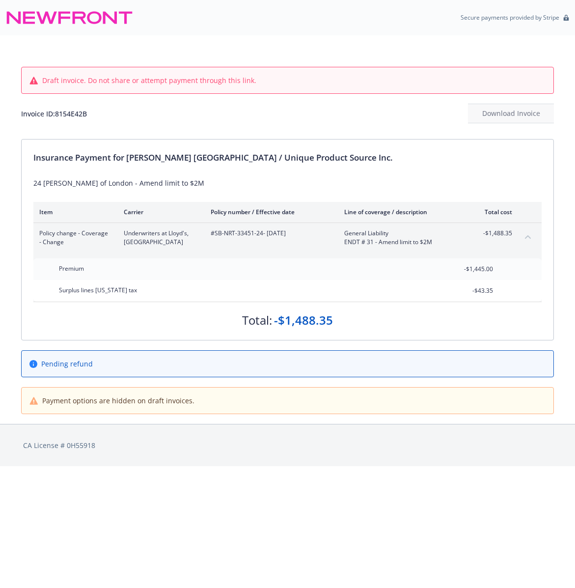
click at [527, 236] on icon "collapse content" at bounding box center [528, 237] width 6 height 4
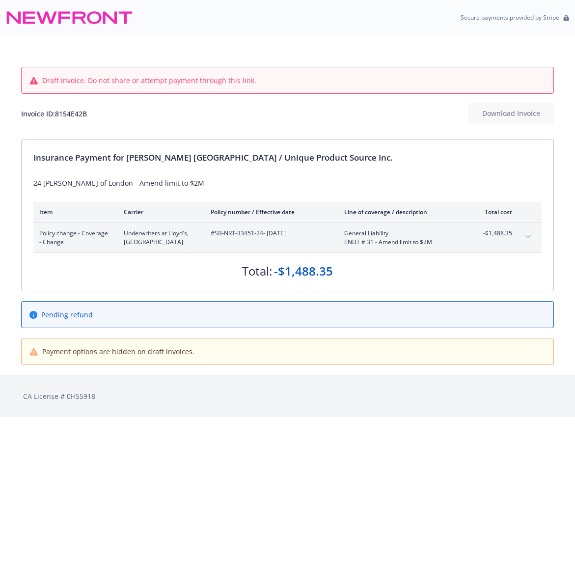
click at [286, 45] on div "Draft invoice. Do not share or attempt payment through this link. Invoice ID: 8…" at bounding box center [287, 87] width 533 height 104
drag, startPoint x: 99, startPoint y: 115, endPoint x: 58, endPoint y: 116, distance: 41.3
click at [58, 116] on div "Invoice ID: 8154E42B Download Invoice" at bounding box center [287, 114] width 533 height 20
copy div "8154E42B"
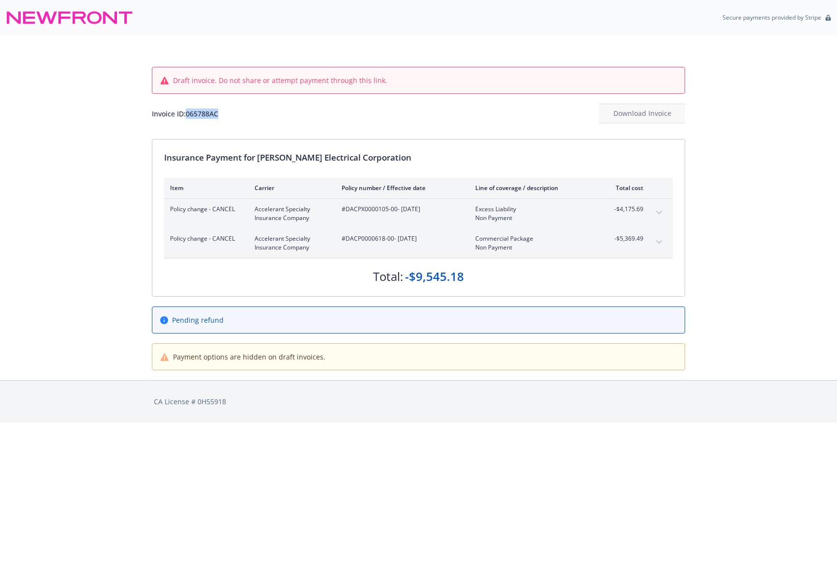
drag, startPoint x: 234, startPoint y: 113, endPoint x: 189, endPoint y: 115, distance: 45.8
click at [189, 115] on div "Invoice ID: 065788AC Download Invoice" at bounding box center [418, 114] width 533 height 20
copy div "065788AC"
